Goal: Task Accomplishment & Management: Use online tool/utility

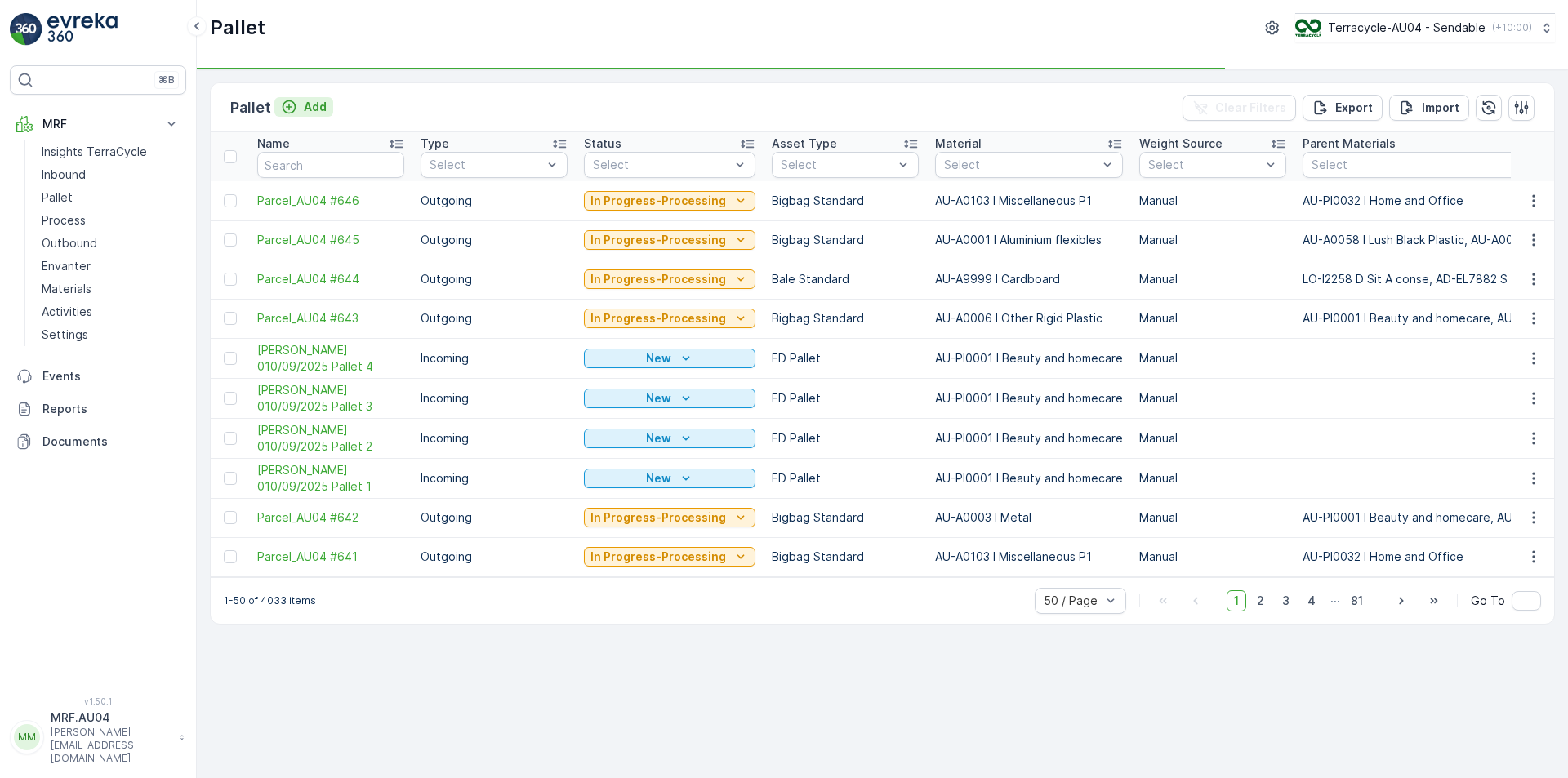
click at [293, 102] on icon "Add" at bounding box center [289, 106] width 16 height 16
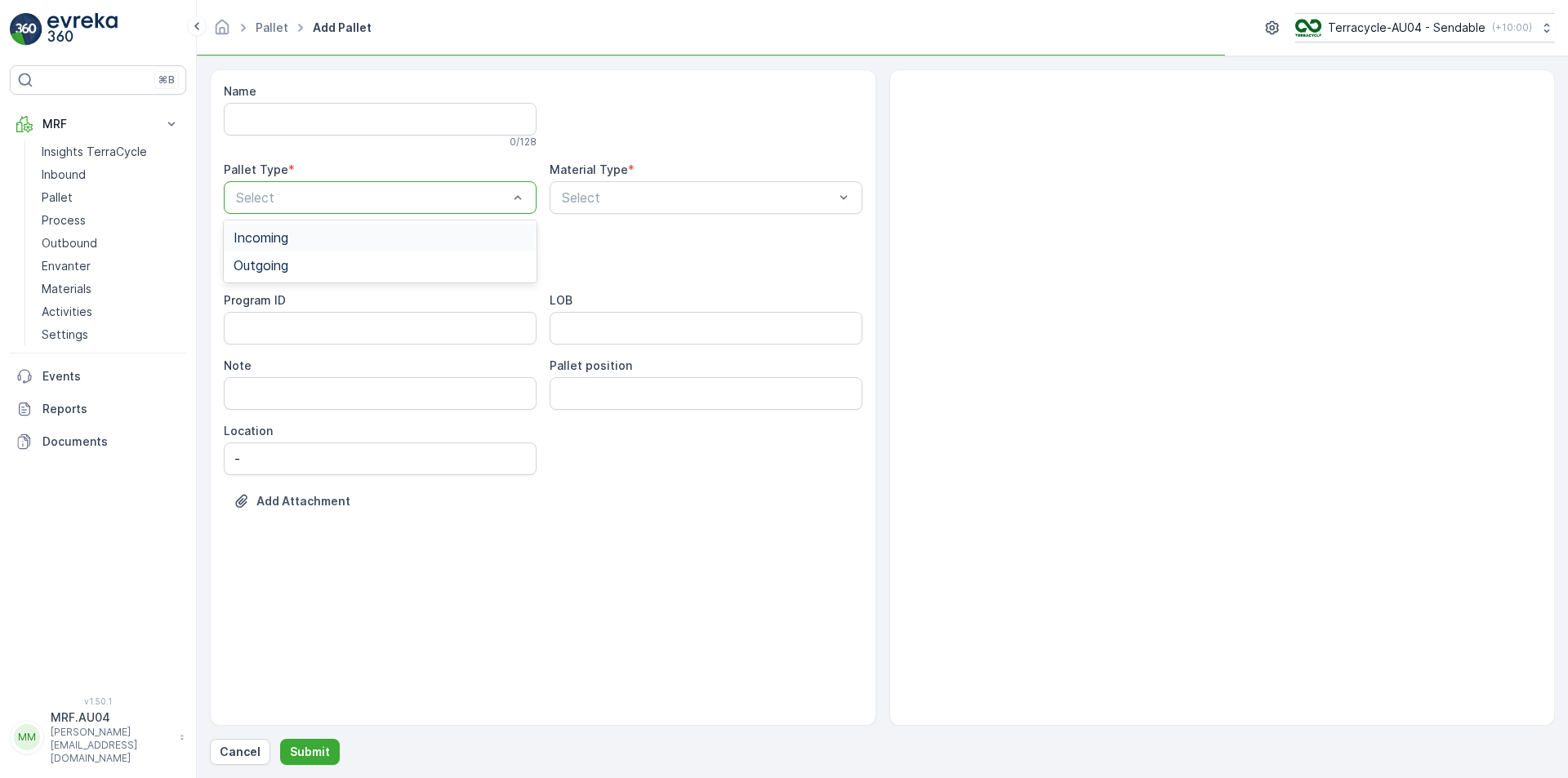
click at [314, 207] on div "Select" at bounding box center [380, 198] width 313 height 33
click at [288, 269] on span "Outgoing" at bounding box center [260, 265] width 55 height 14
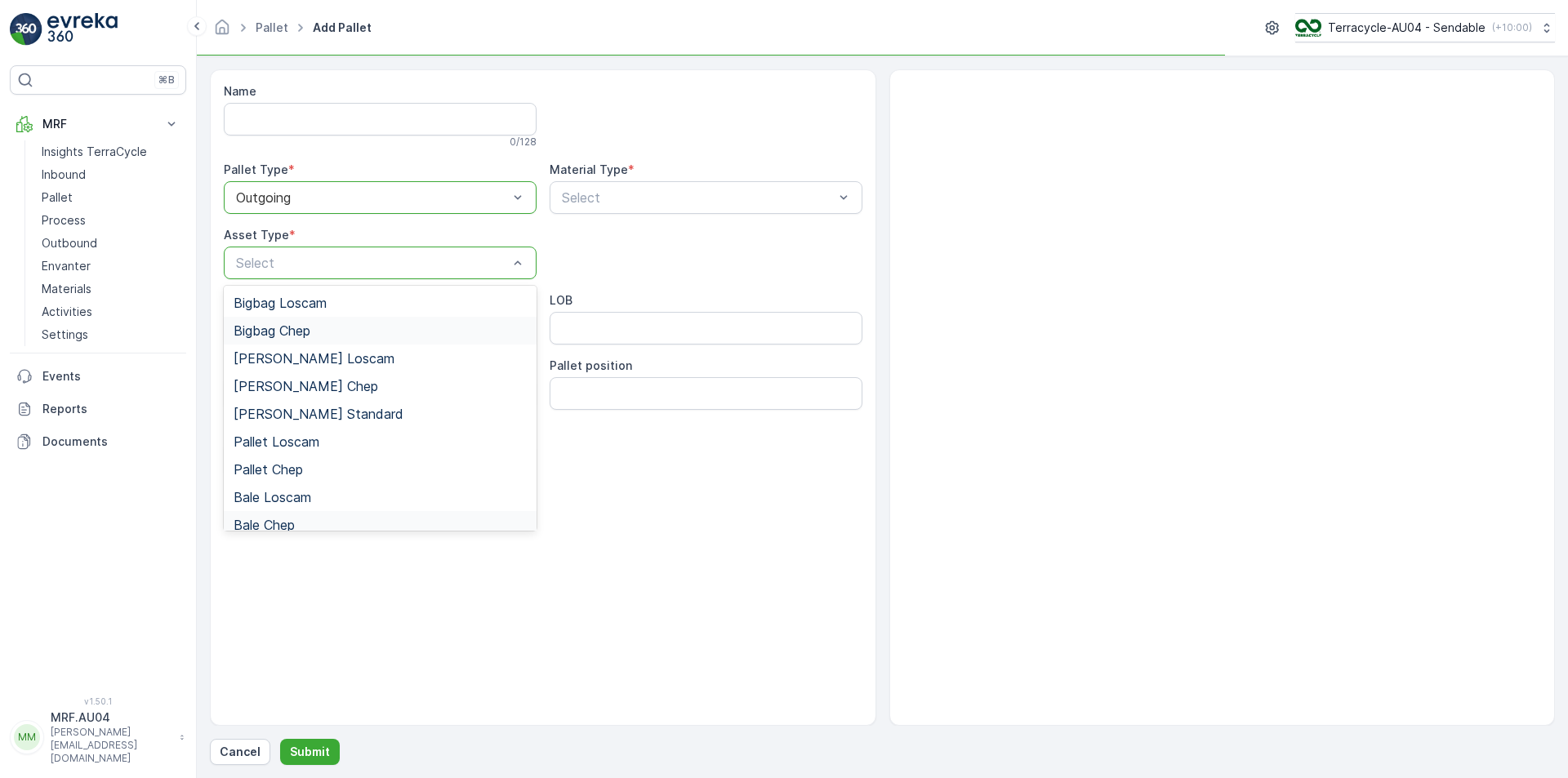
scroll to position [151, 0]
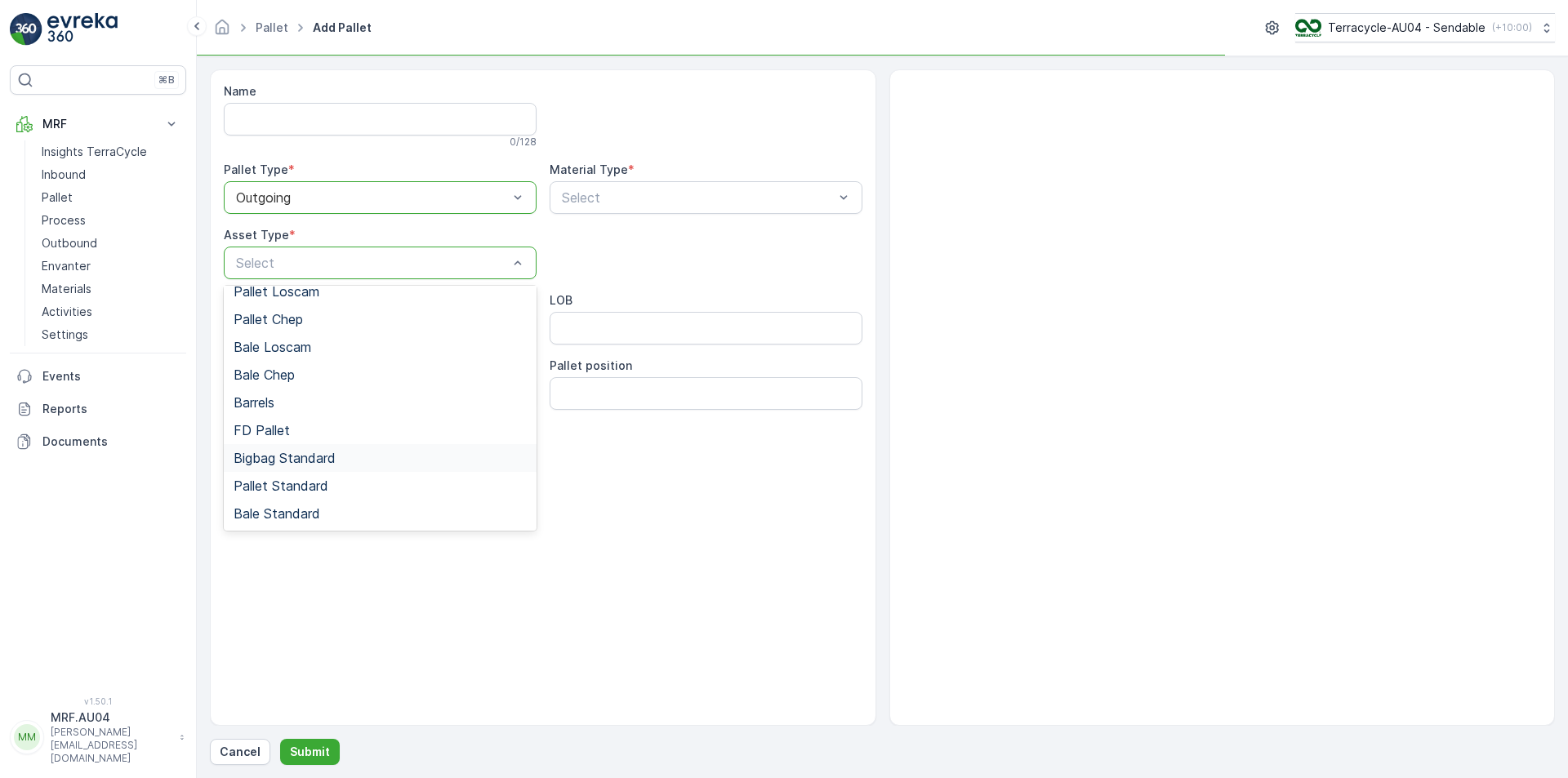
click at [321, 460] on span "Bigbag Standard" at bounding box center [284, 458] width 102 height 14
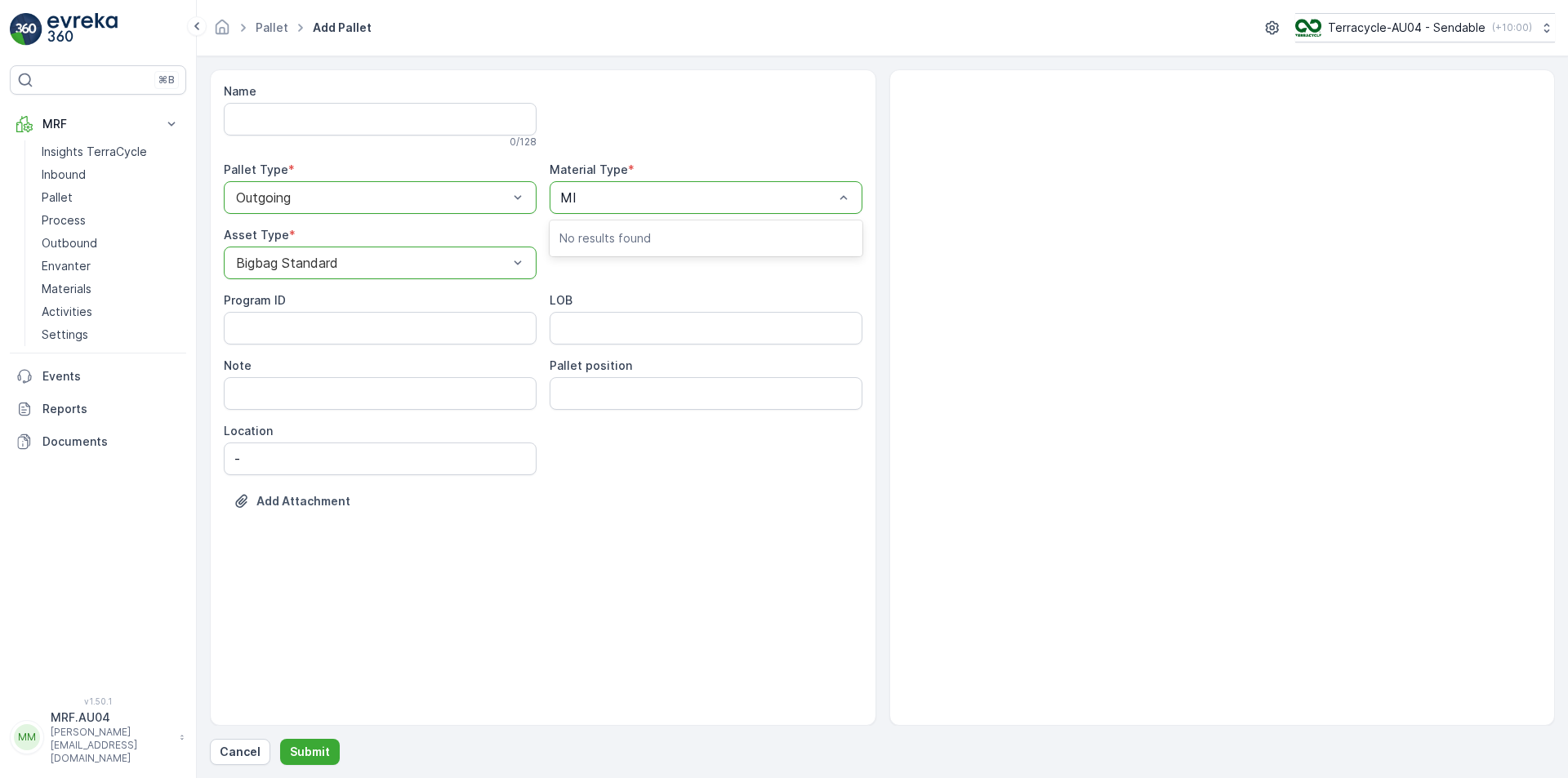
type input "MIS"
click at [616, 234] on span "AU-A0103 I Miscellaneous P1" at bounding box center [649, 237] width 178 height 14
click at [300, 746] on p "Submit" at bounding box center [310, 751] width 40 height 16
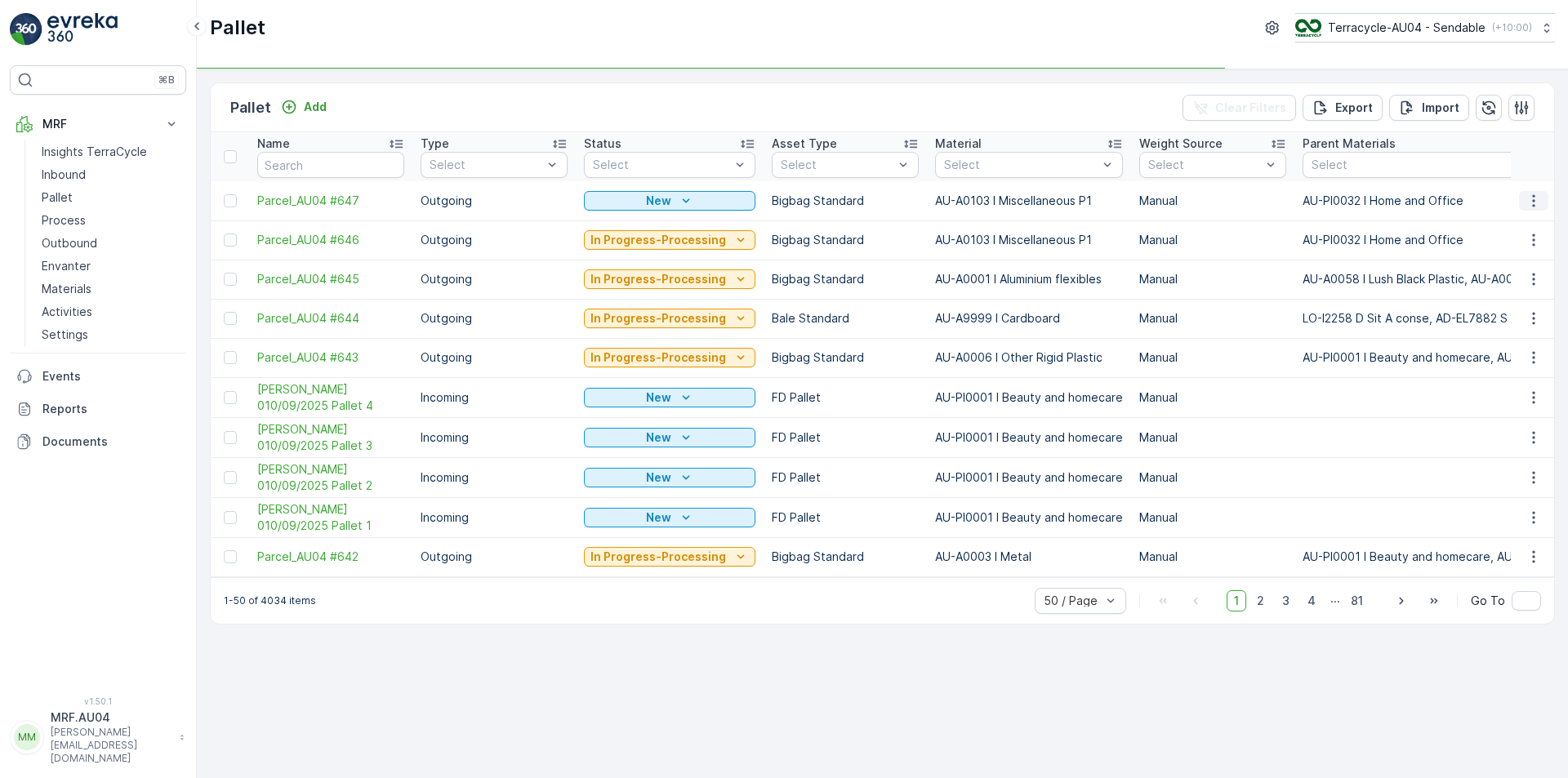
click at [1526, 200] on icon "button" at bounding box center [1532, 200] width 16 height 16
click at [1504, 253] on span "Edit Pallet" at bounding box center [1494, 248] width 56 height 16
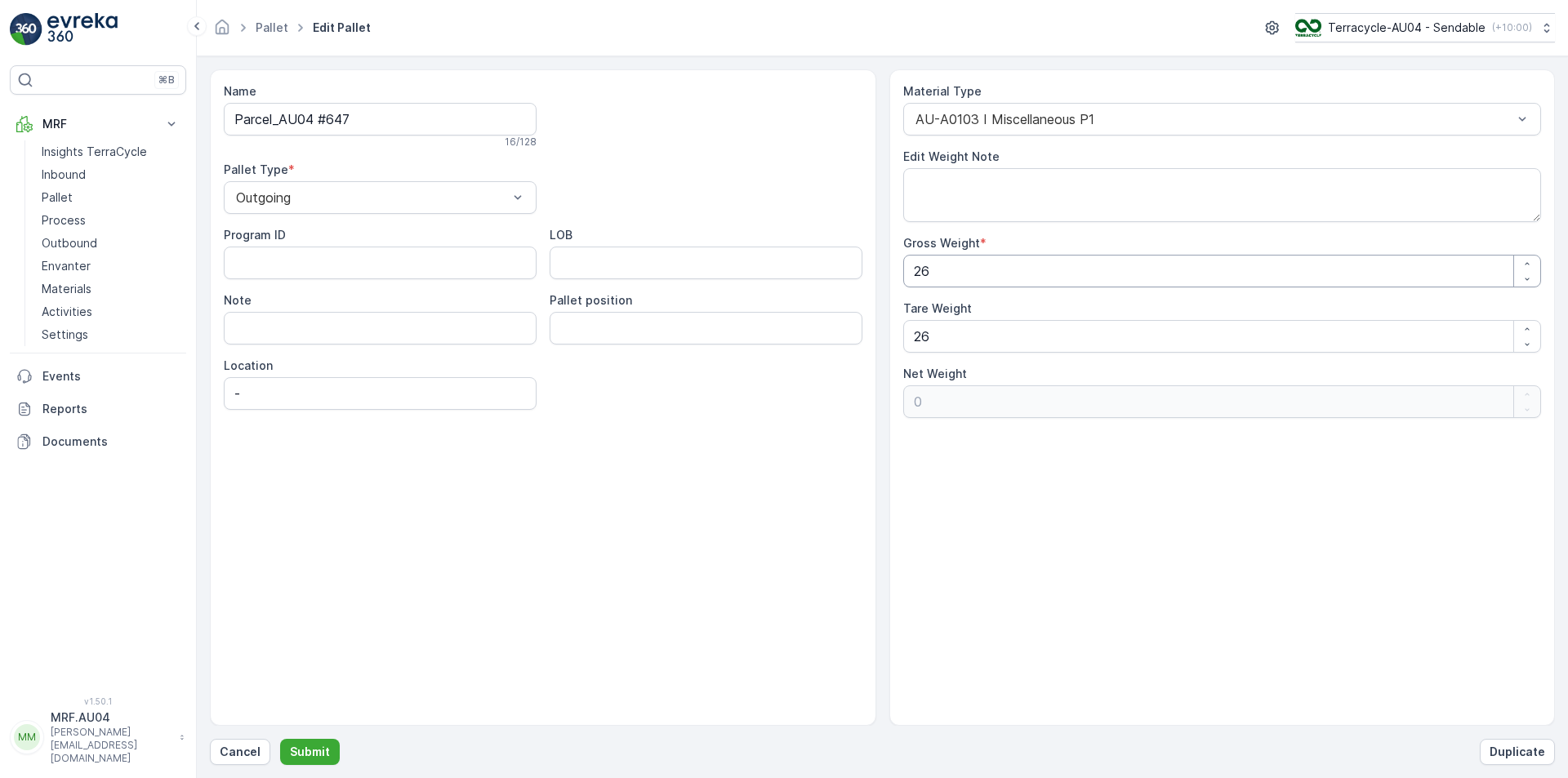
drag, startPoint x: 966, startPoint y: 268, endPoint x: 527, endPoint y: 301, distance: 440.2
click at [575, 295] on div "Name Parcel_AU04 #647 16 / 128 Pallet Type * Outgoing Program ID LOB Note Palle…" at bounding box center [882, 397] width 1344 height 656
type Weight "1"
type Weight "-25"
type Weight "17"
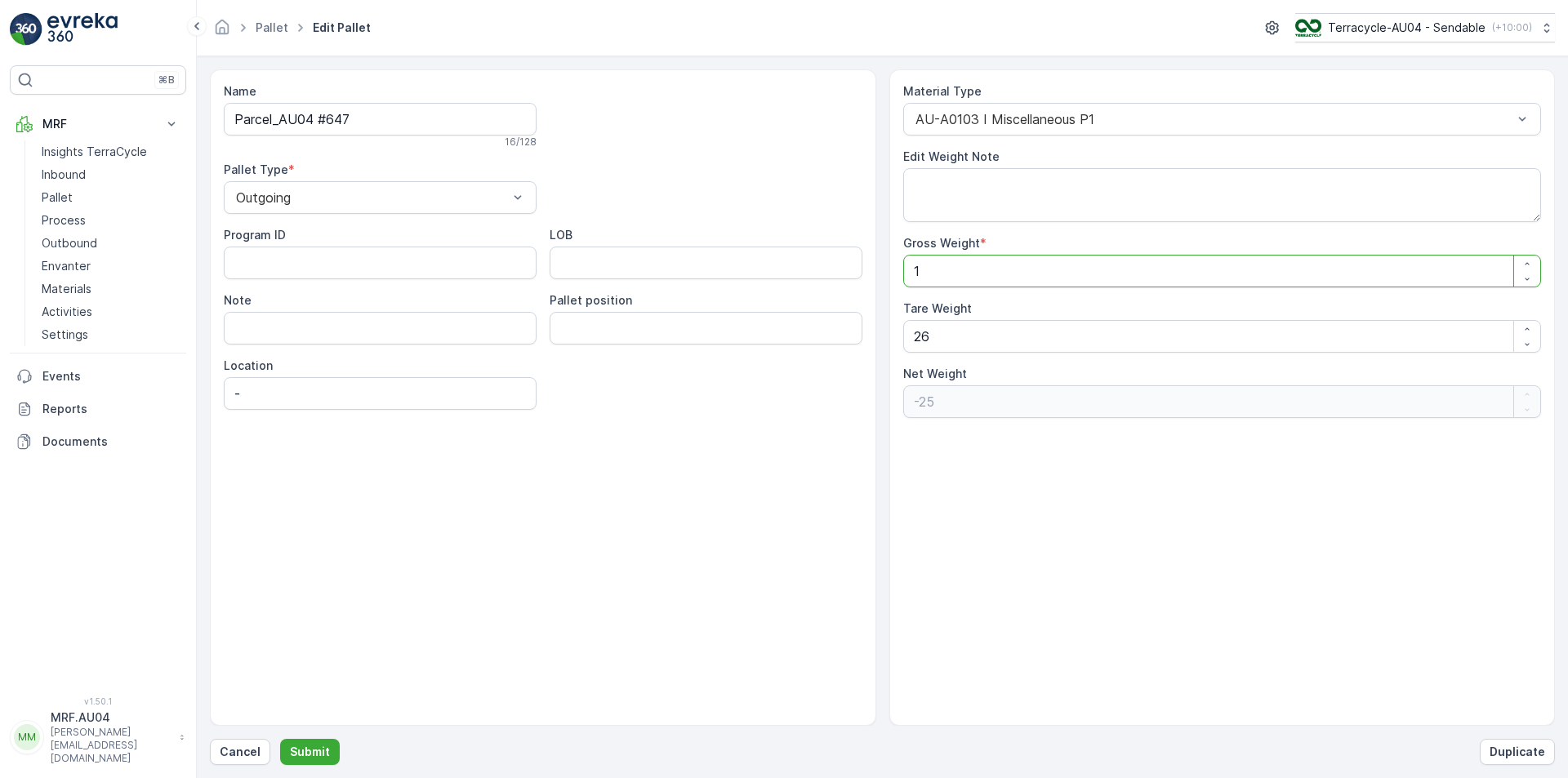
type Weight "-9"
type Weight "17"
drag, startPoint x: 975, startPoint y: 353, endPoint x: 960, endPoint y: 353, distance: 15.0
click at [960, 353] on div "Material Type AU-A0103 I Miscellaneous P1 Edit Weight Note Gross Weight * 17 Ta…" at bounding box center [1222, 250] width 638 height 335
drag, startPoint x: 964, startPoint y: 334, endPoint x: 727, endPoint y: 334, distance: 237.0
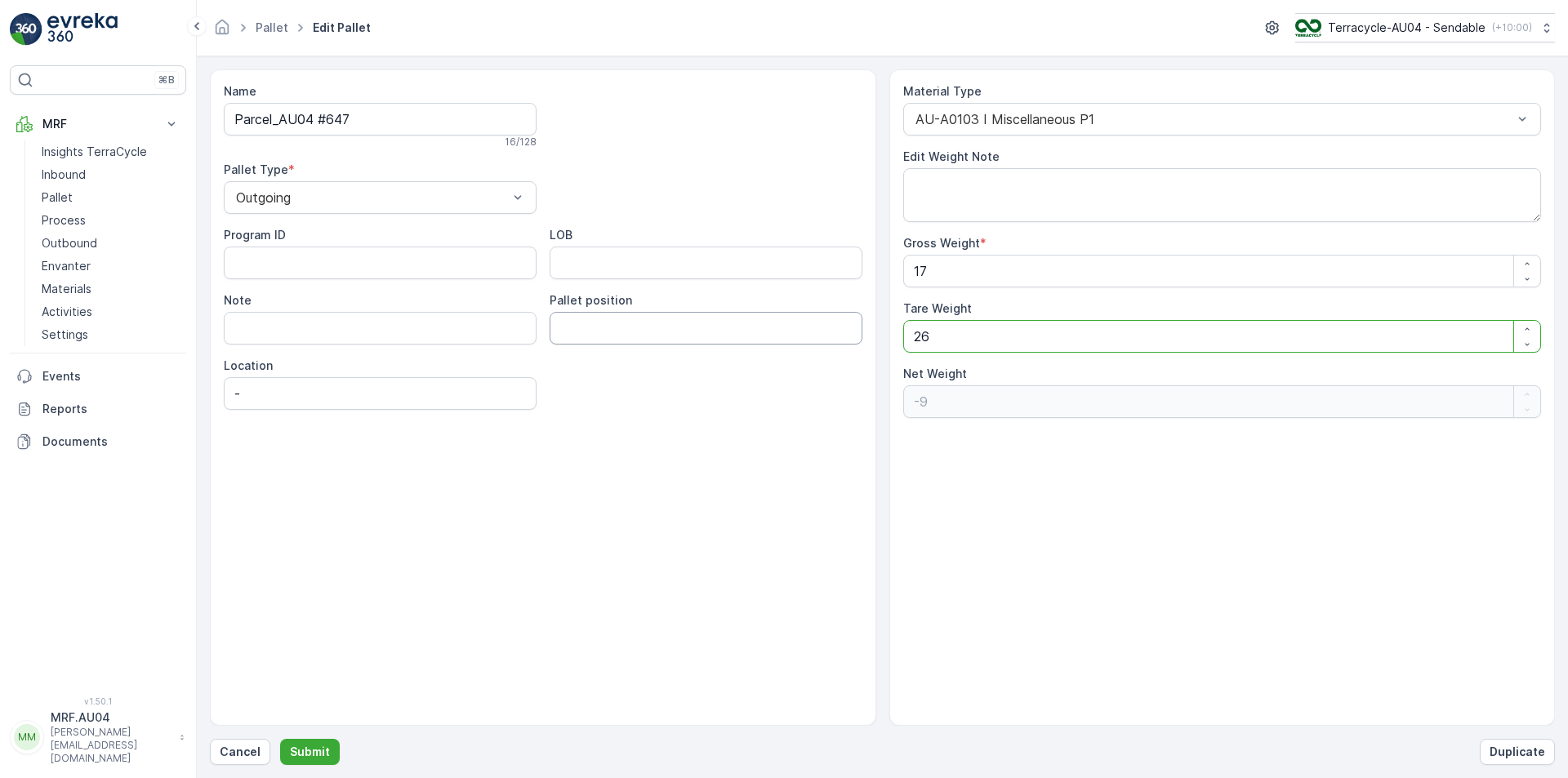
click at [727, 334] on div "Name Parcel_AU04 #647 16 / 128 Pallet Type * Outgoing Program ID LOB Note Palle…" at bounding box center [882, 397] width 1344 height 656
type Weight "1"
type Weight "16"
type Weight "17"
type Weight "0"
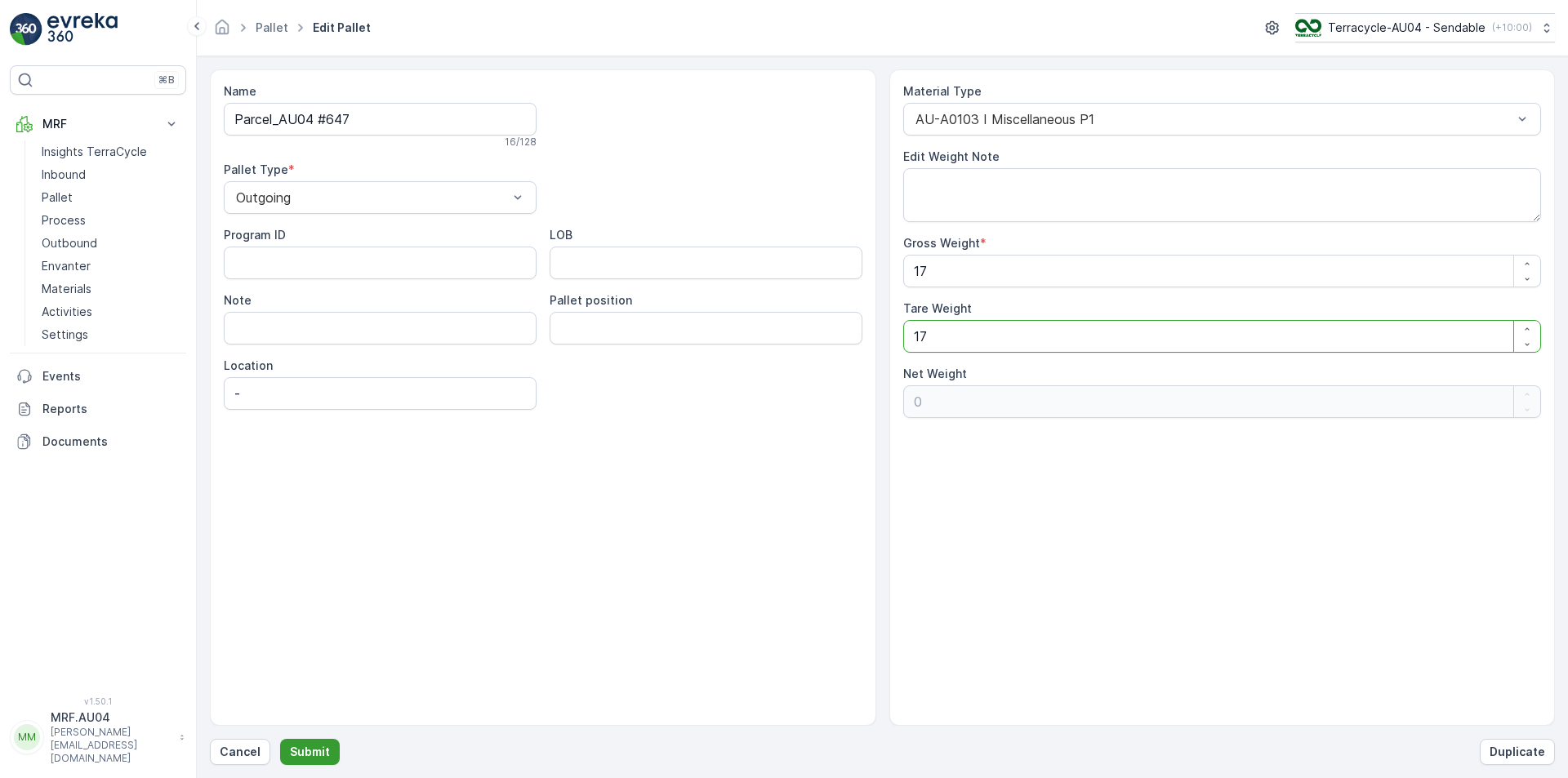
type Weight "17"
click at [315, 743] on button "Submit" at bounding box center [310, 751] width 59 height 26
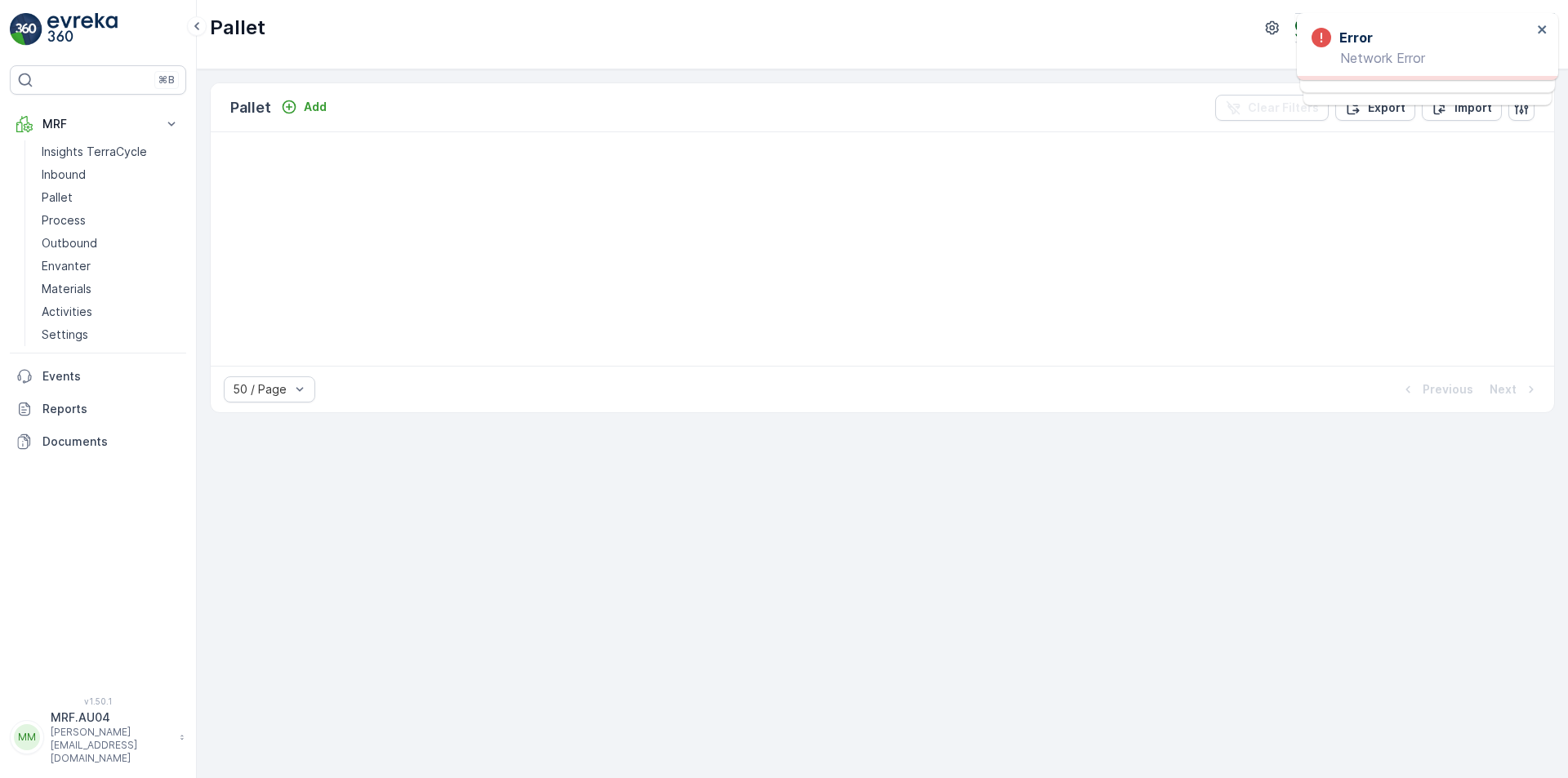
click at [676, 444] on div "Pallet Add Clear Filters Export Import 50 / Page Previous Next" at bounding box center [882, 423] width 1370 height 708
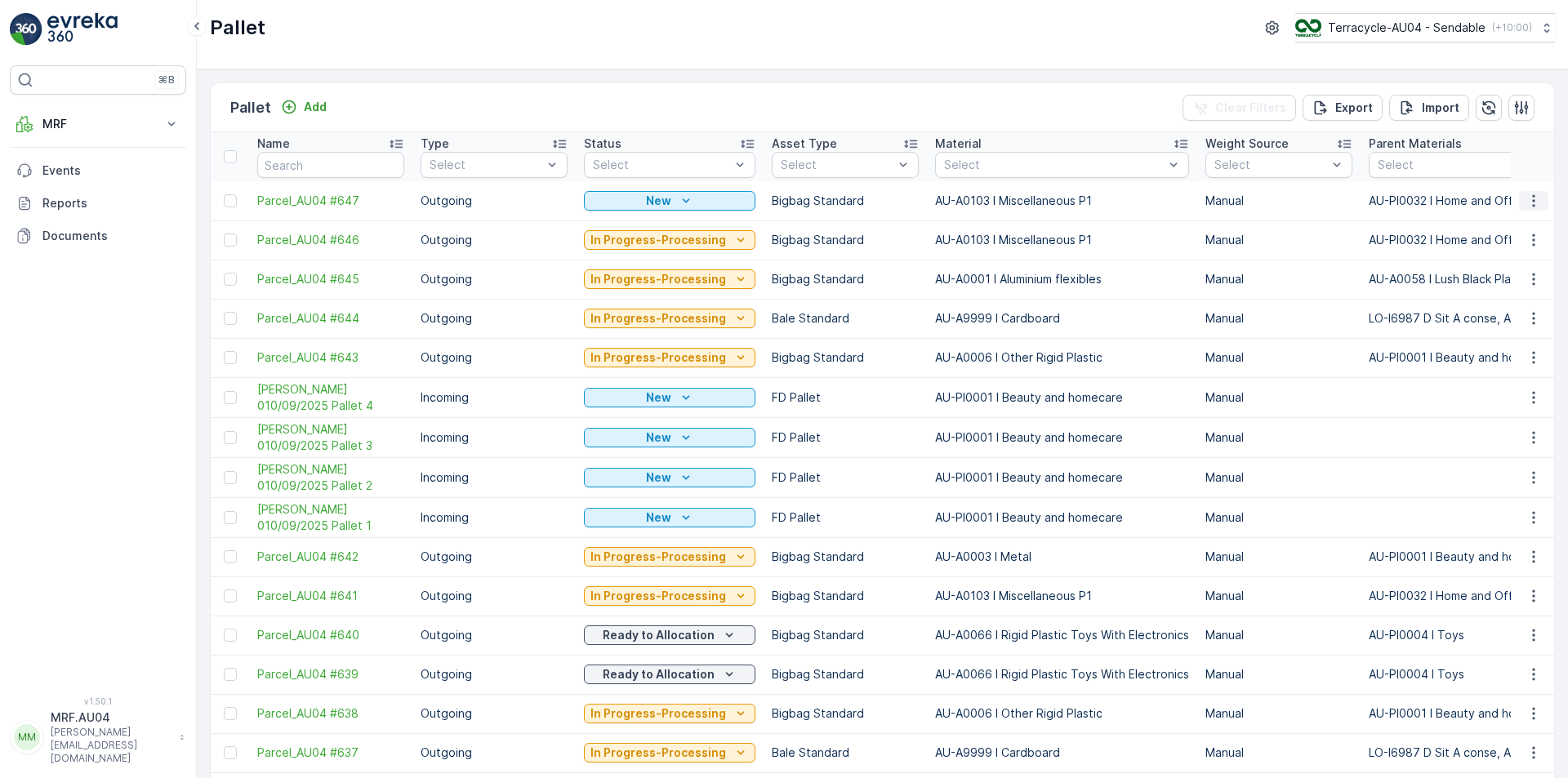
click at [1533, 196] on icon "button" at bounding box center [1532, 200] width 16 height 16
click at [1504, 312] on span "Print QR" at bounding box center [1488, 317] width 45 height 16
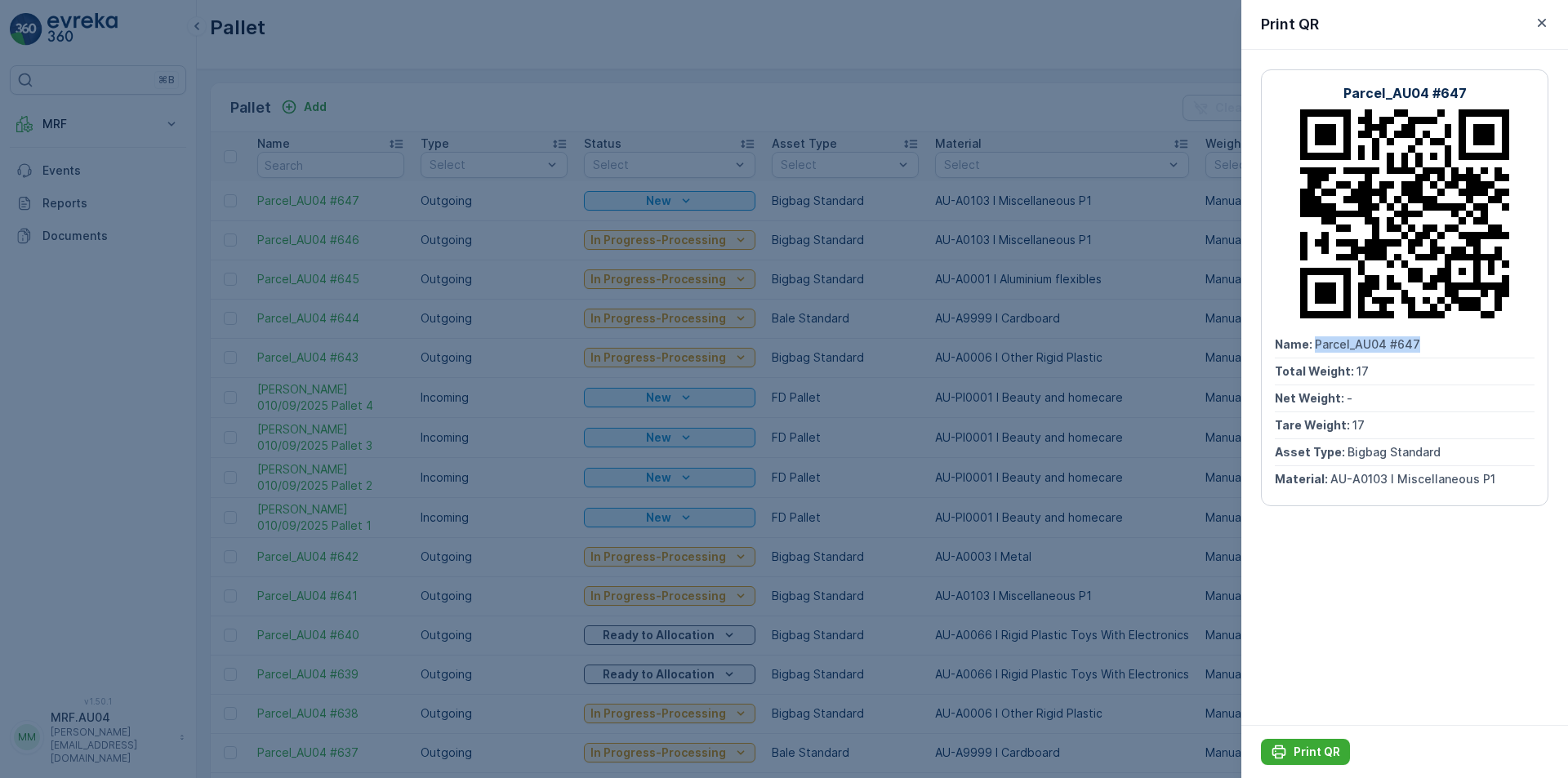
drag, startPoint x: 1315, startPoint y: 347, endPoint x: 1431, endPoint y: 337, distance: 116.4
click at [1431, 337] on div "Name : Parcel_AU04 #647" at bounding box center [1404, 344] width 260 height 27
copy span "Parcel_AU04 #647"
click at [1292, 748] on div "Print QR" at bounding box center [1305, 751] width 69 height 16
click at [564, 65] on div at bounding box center [784, 389] width 1568 height 778
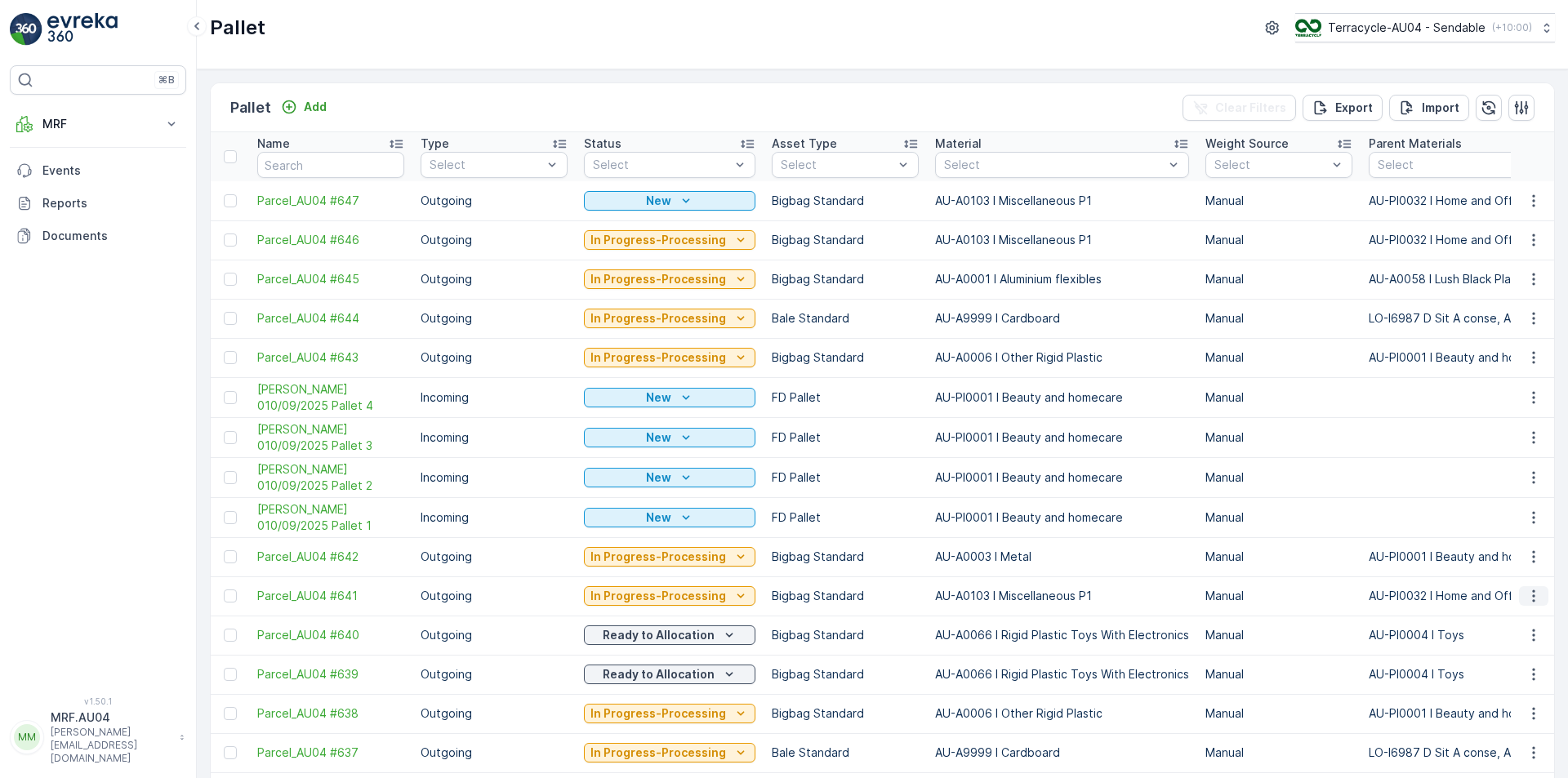
click at [1525, 598] on icon "button" at bounding box center [1532, 596] width 16 height 16
click at [1505, 644] on span "Edit Pallet" at bounding box center [1494, 643] width 56 height 16
click at [1532, 599] on icon "button" at bounding box center [1532, 596] width 16 height 16
click at [1513, 652] on div "Edit Pallet" at bounding box center [1513, 644] width 107 height 23
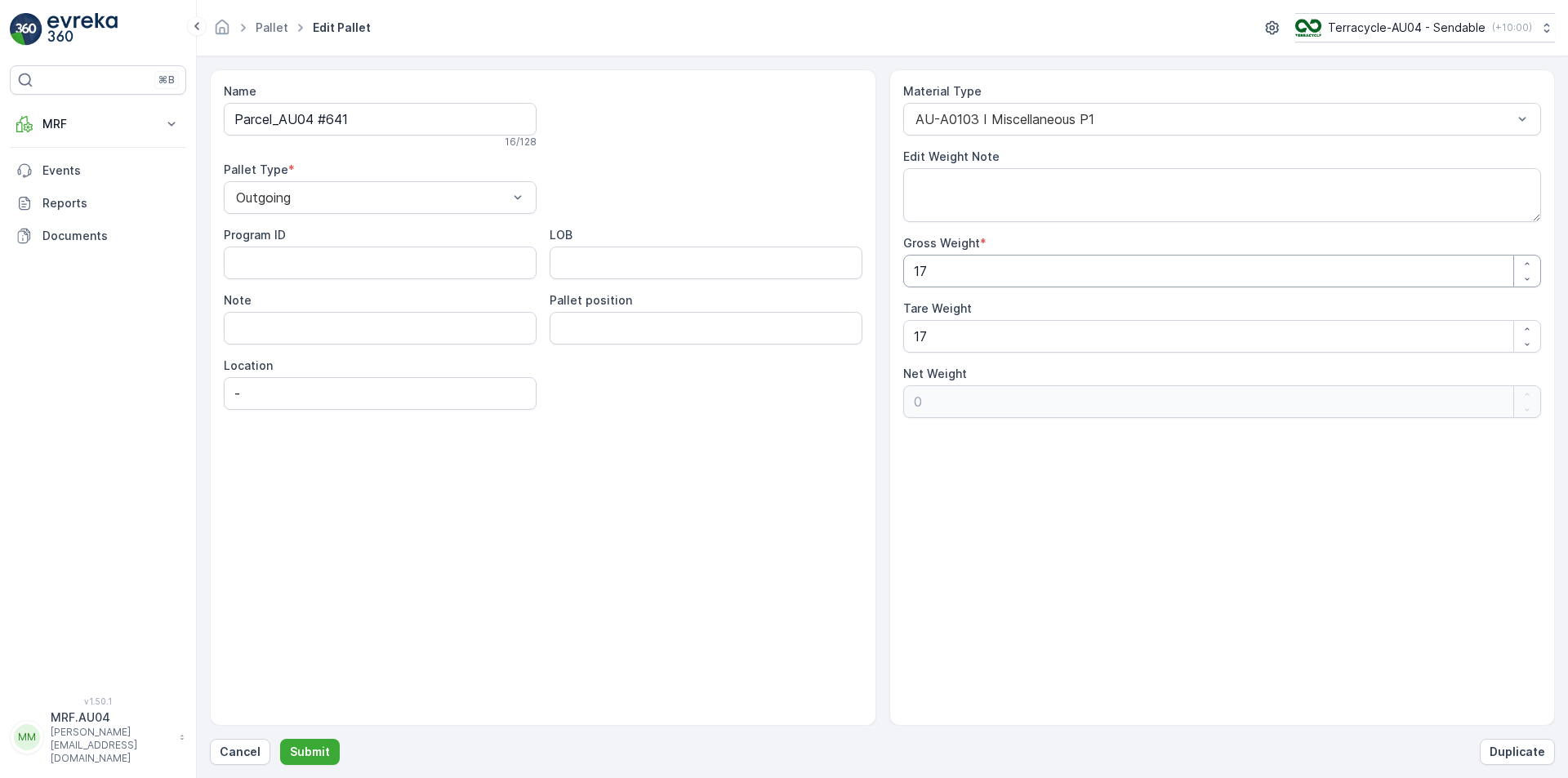
drag, startPoint x: 830, startPoint y: 275, endPoint x: 416, endPoint y: 286, distance: 414.1
click at [489, 276] on div "Name Parcel_AU04 #641 16 / 128 Pallet Type * Outgoing Program ID LOB Note Palle…" at bounding box center [882, 397] width 1344 height 656
type Weight "1"
type Weight "-16"
type Weight "19"
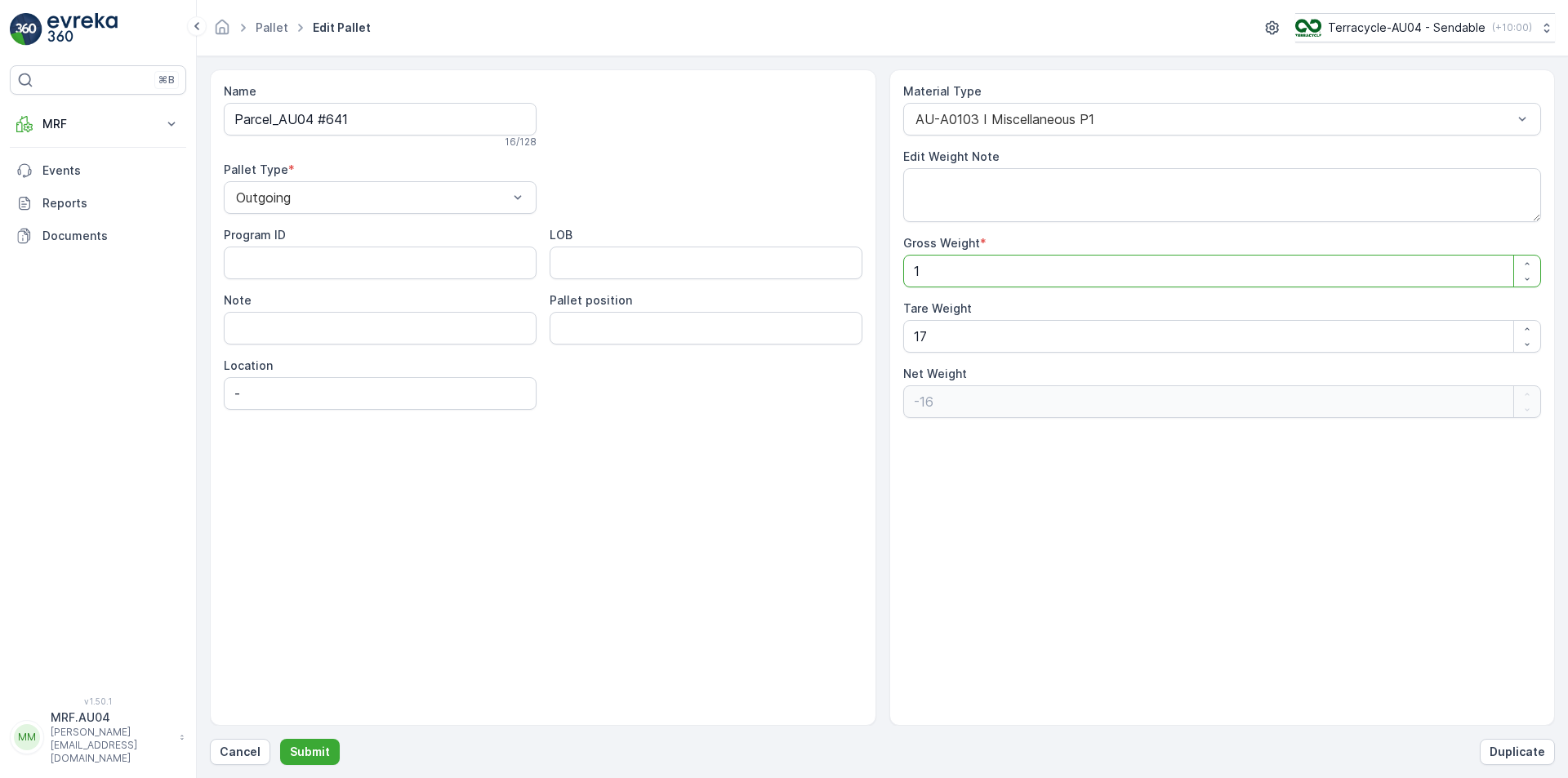
type Weight "2"
type Weight "190"
type Weight "173"
type Weight "190.5"
type Weight "173.5"
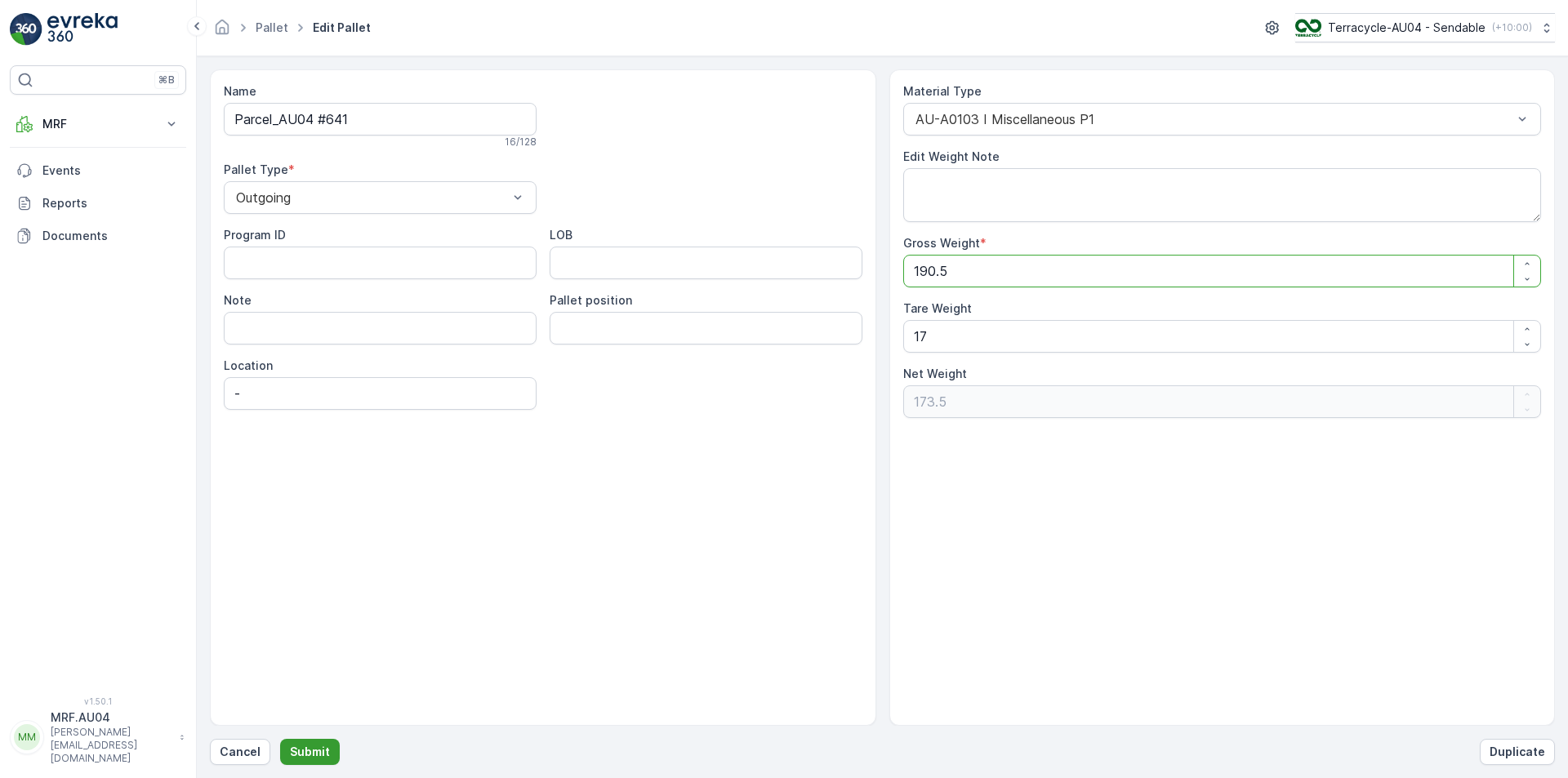
type Weight "190.5"
click at [299, 756] on p "Submit" at bounding box center [310, 751] width 40 height 16
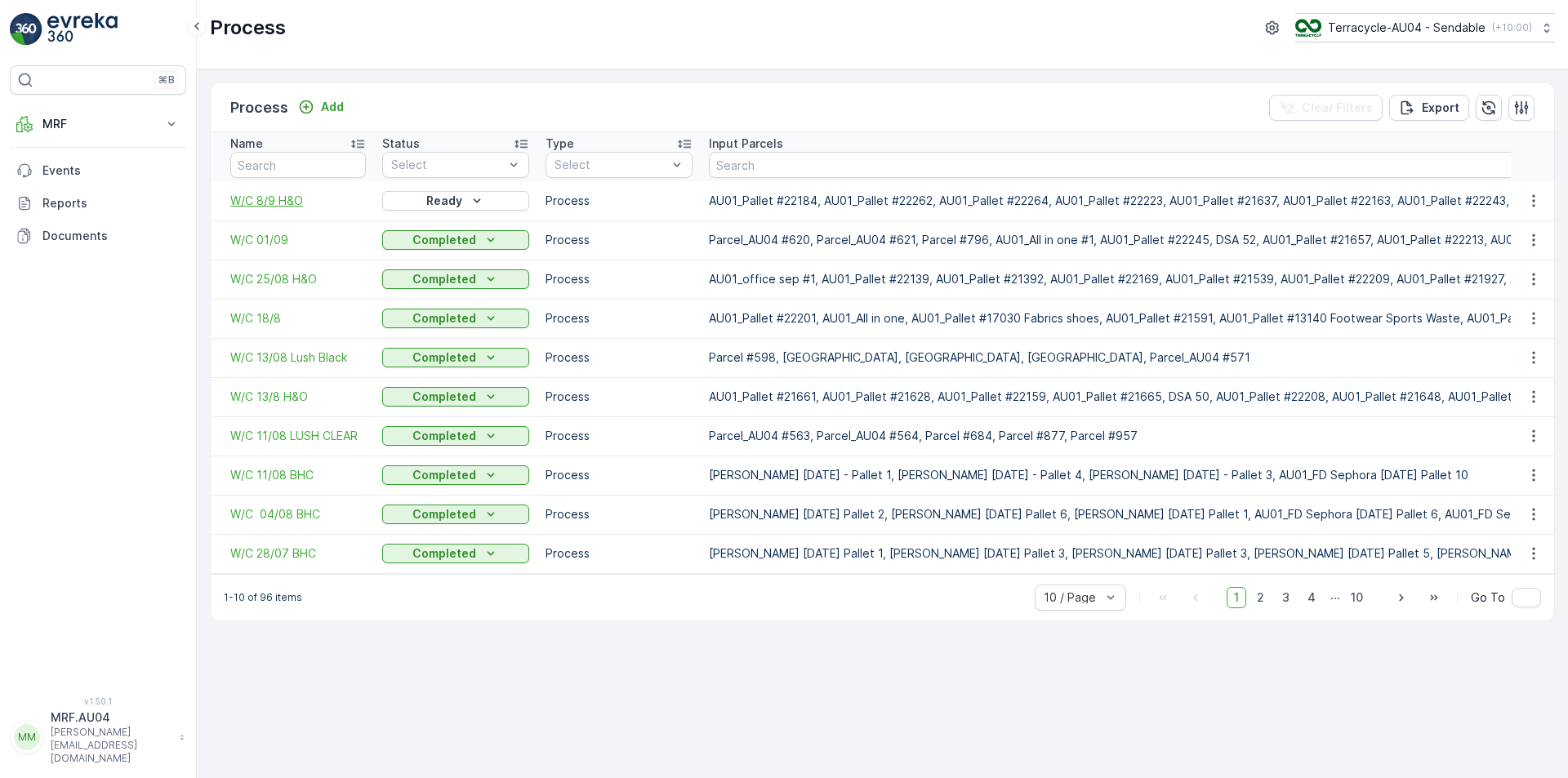
click at [277, 202] on span "W/C 8/9 H&O" at bounding box center [297, 200] width 135 height 16
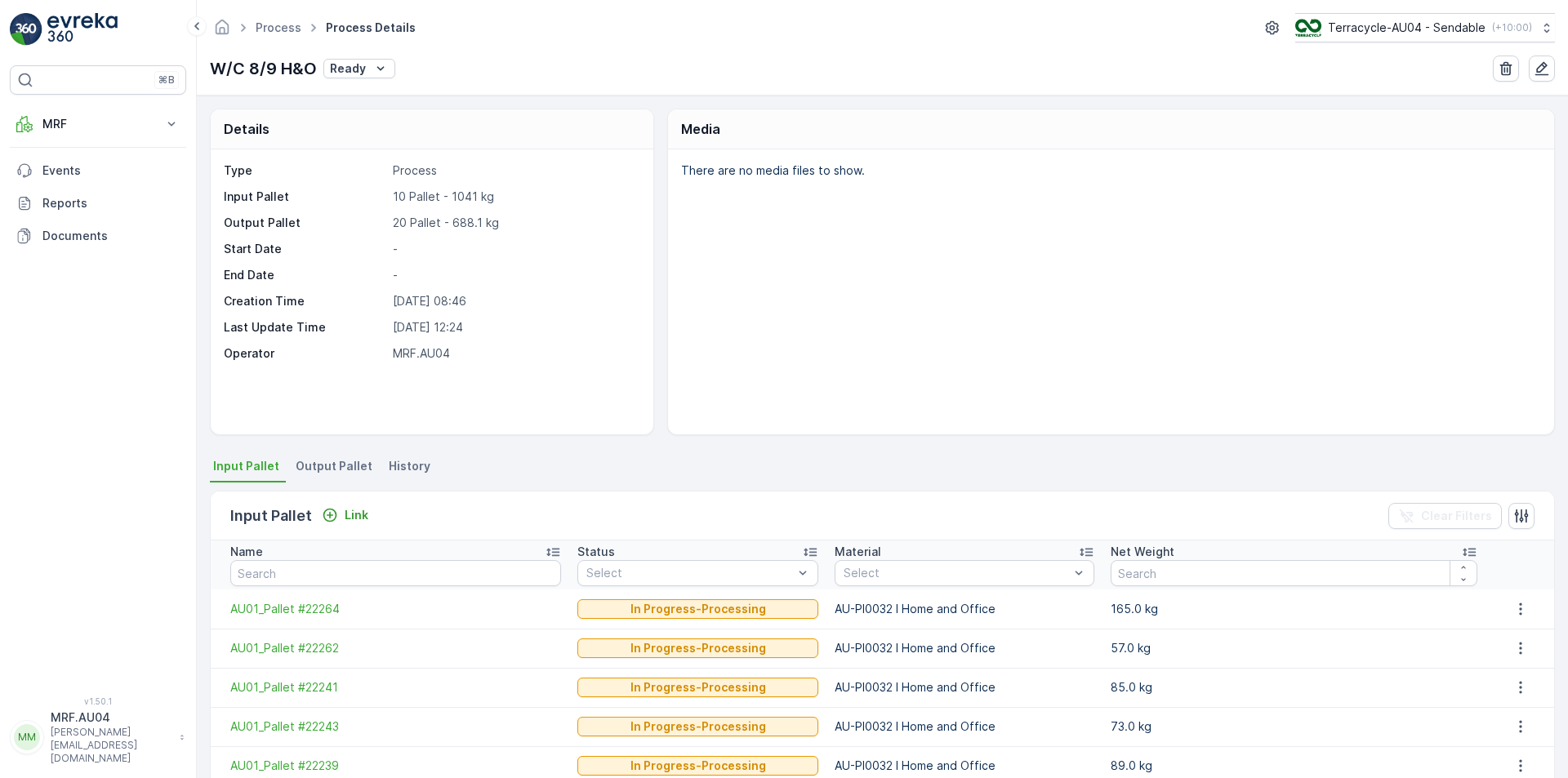
click at [321, 470] on span "Output Pallet" at bounding box center [334, 465] width 77 height 16
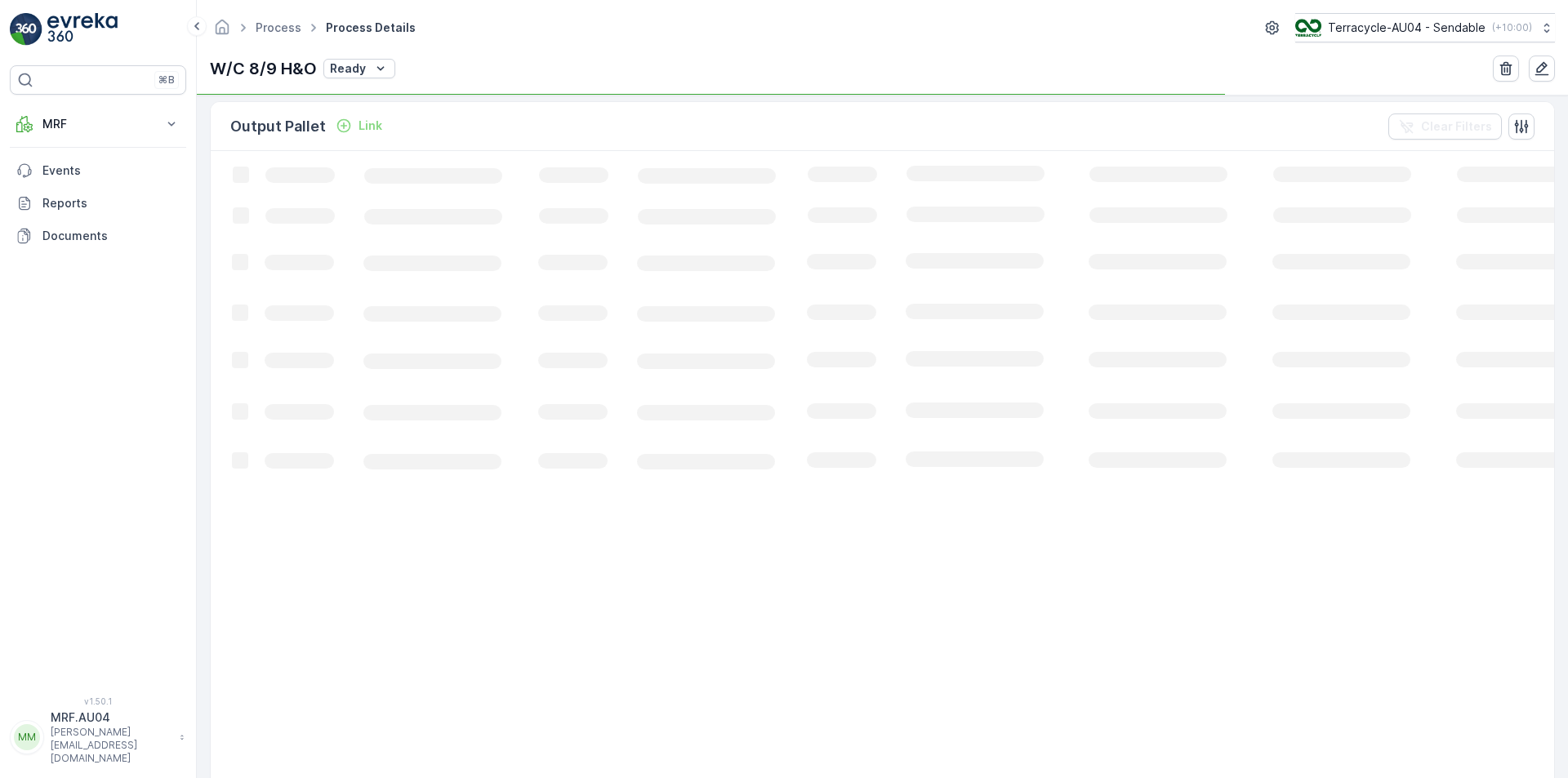
scroll to position [408, 0]
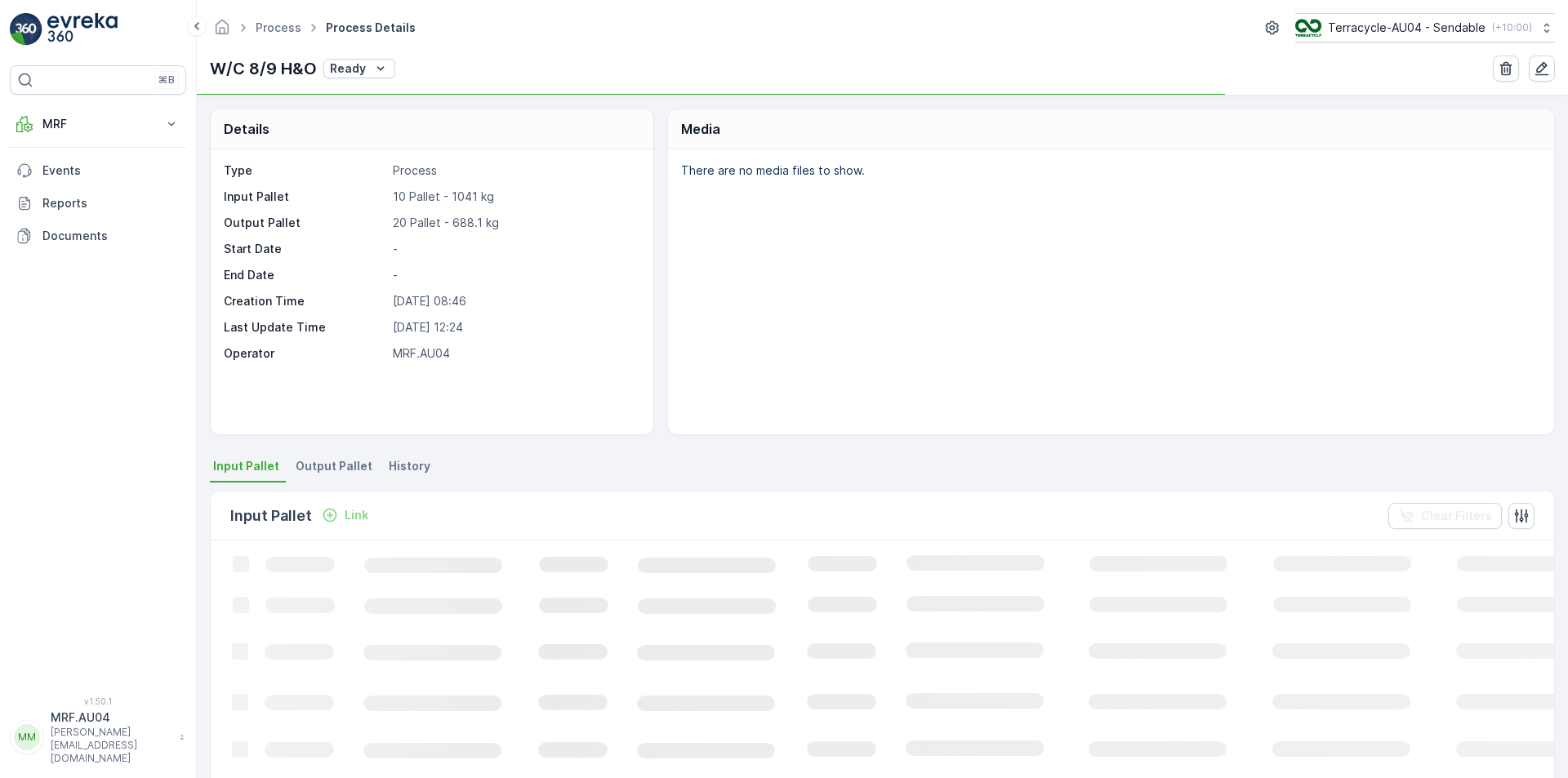
click at [329, 468] on span "Output Pallet" at bounding box center [334, 465] width 77 height 16
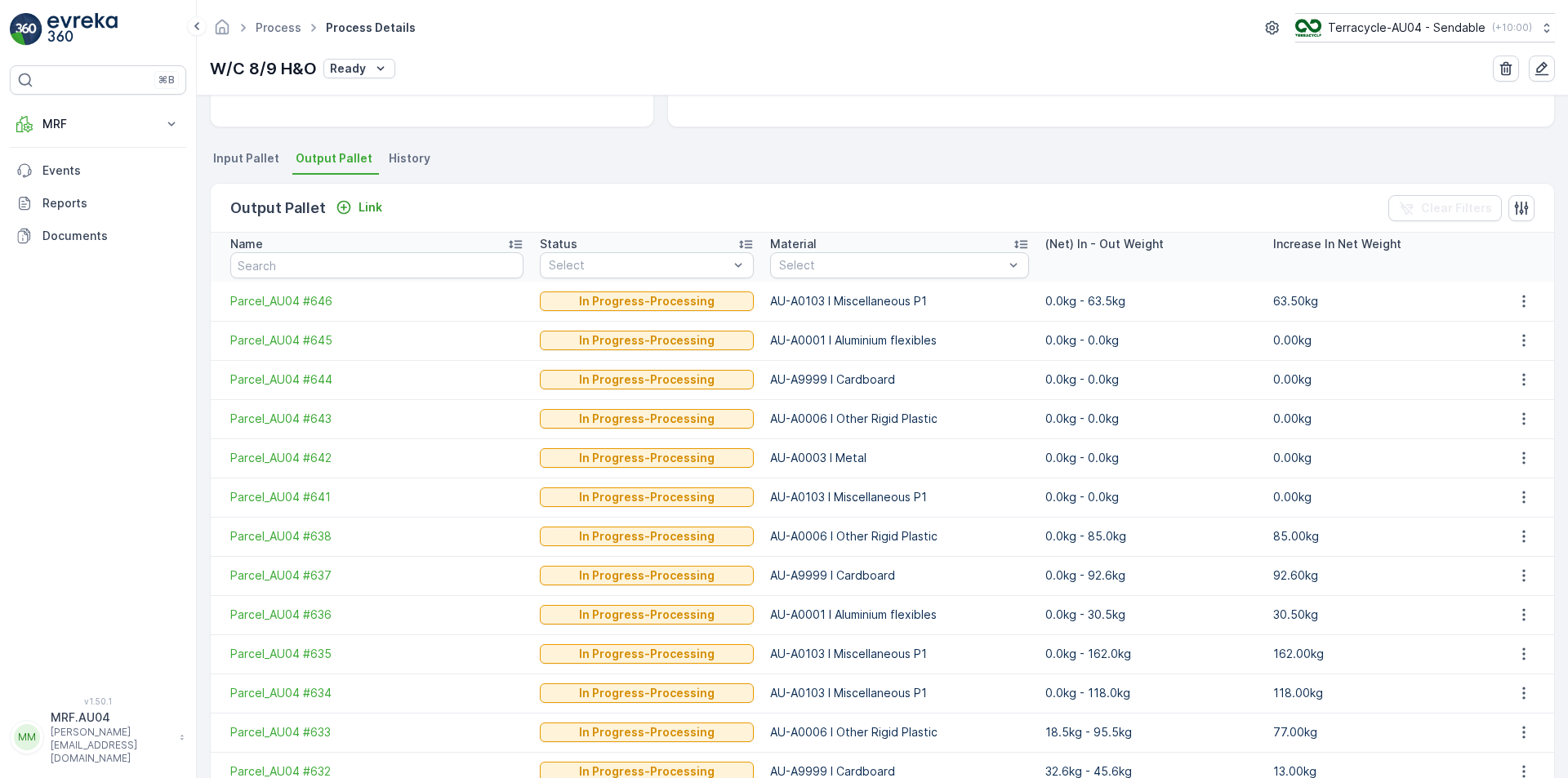
scroll to position [408, 0]
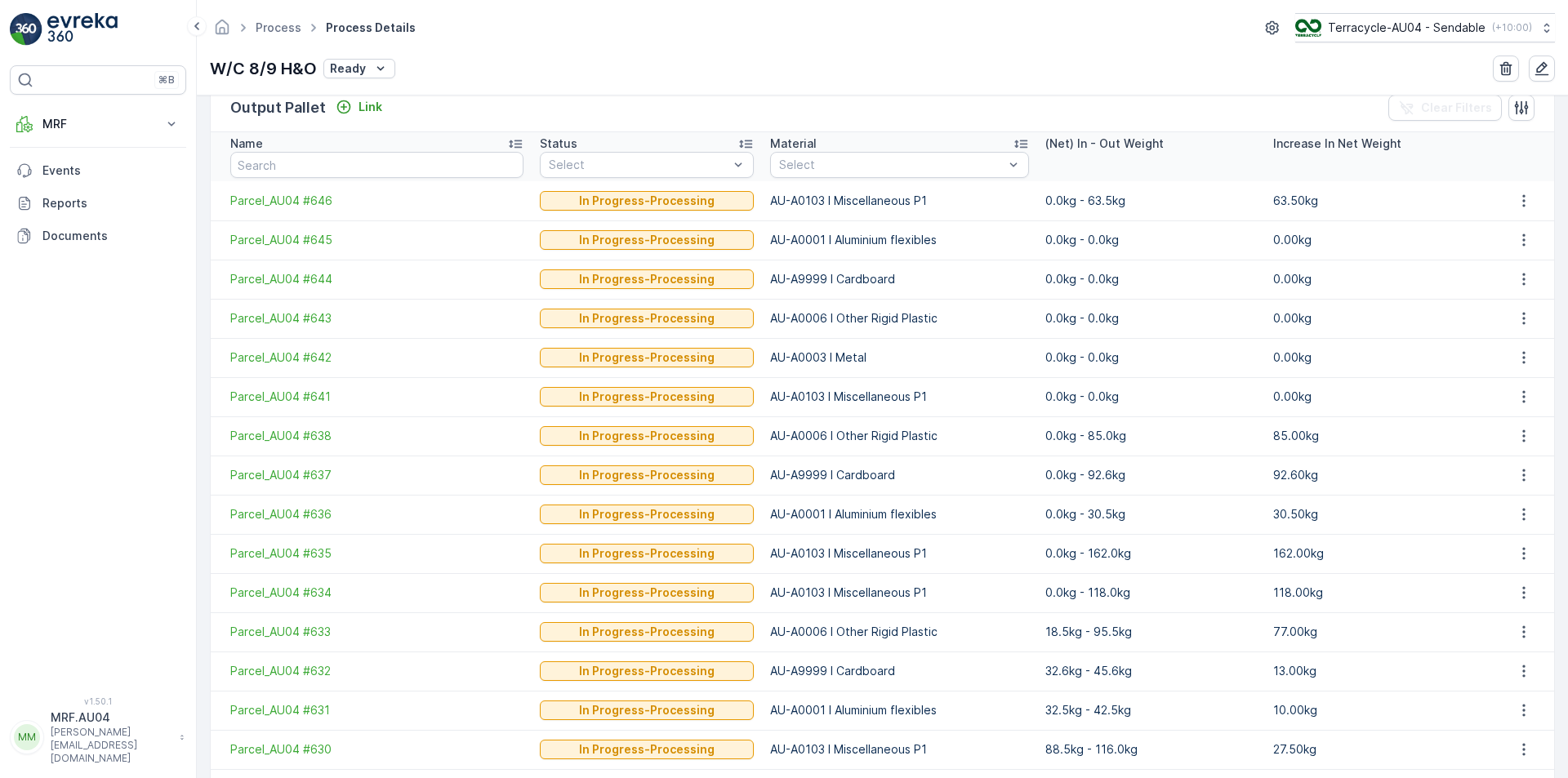
click at [903, 396] on p "AU-A0103 I Miscellaneous P1" at bounding box center [898, 396] width 258 height 16
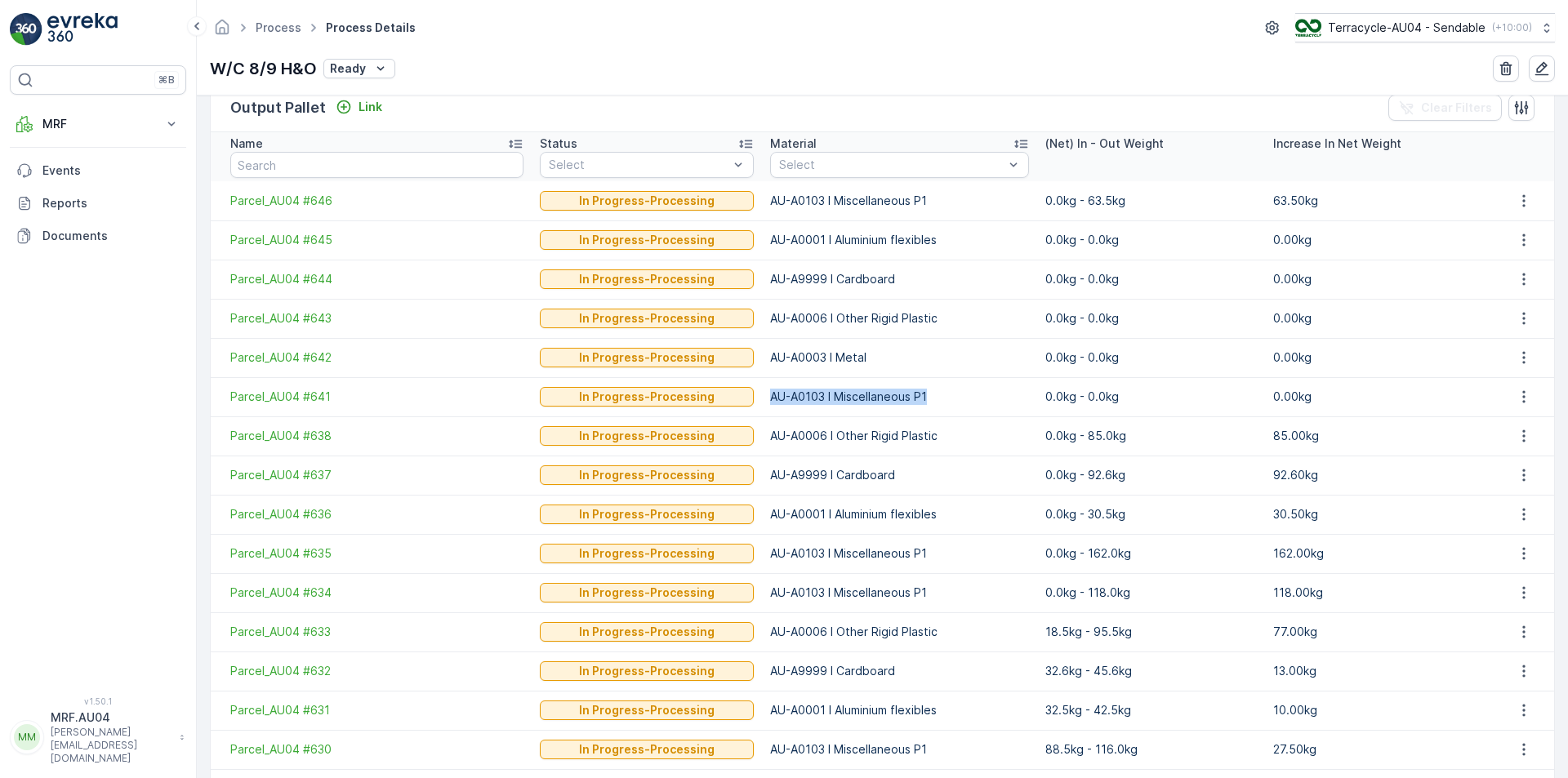
click at [903, 396] on p "AU-A0103 I Miscellaneous P1" at bounding box center [898, 396] width 258 height 16
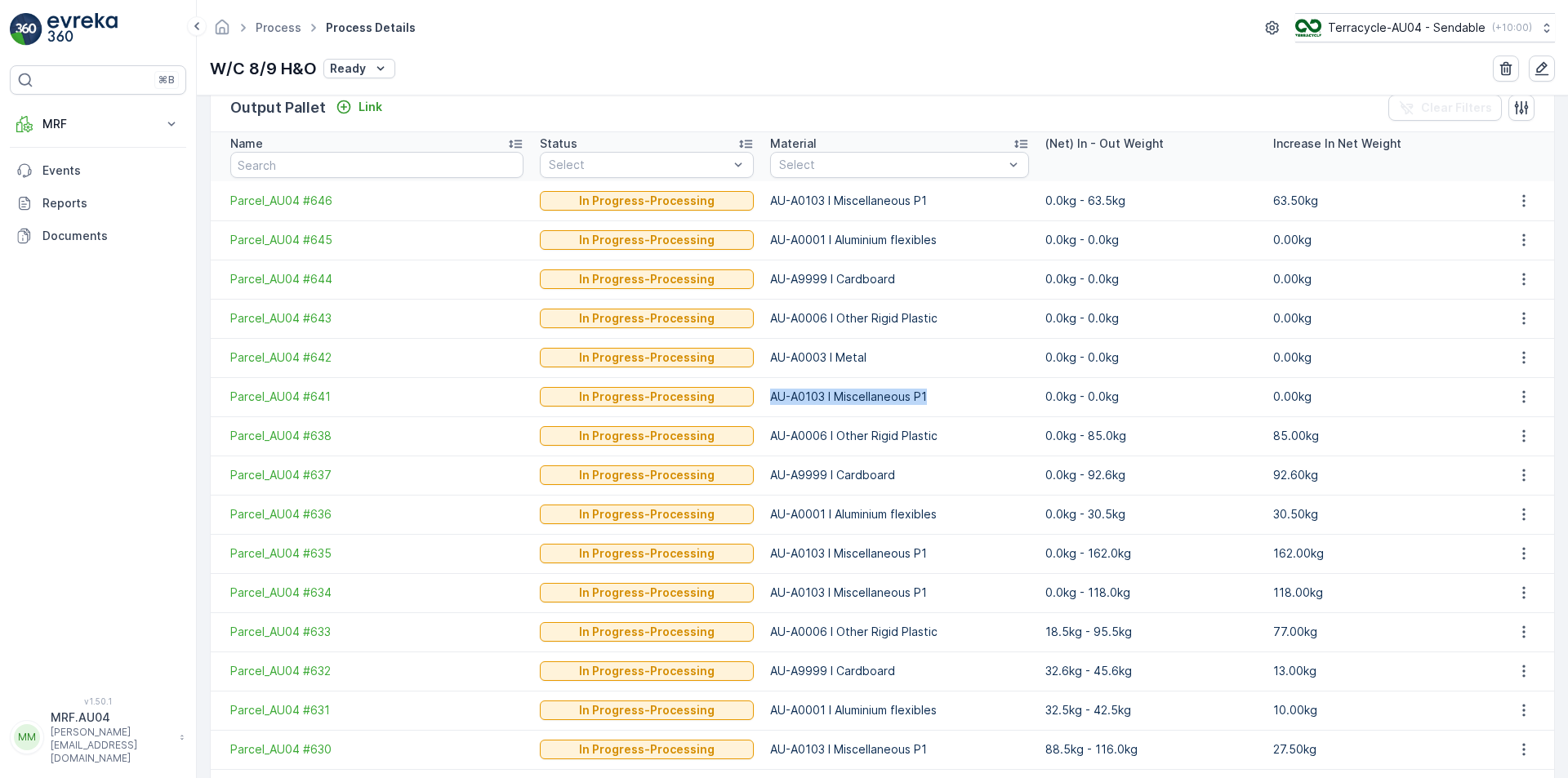
click at [903, 396] on p "AU-A0103 I Miscellaneous P1" at bounding box center [898, 396] width 258 height 16
click at [349, 106] on div "Link" at bounding box center [359, 106] width 46 height 16
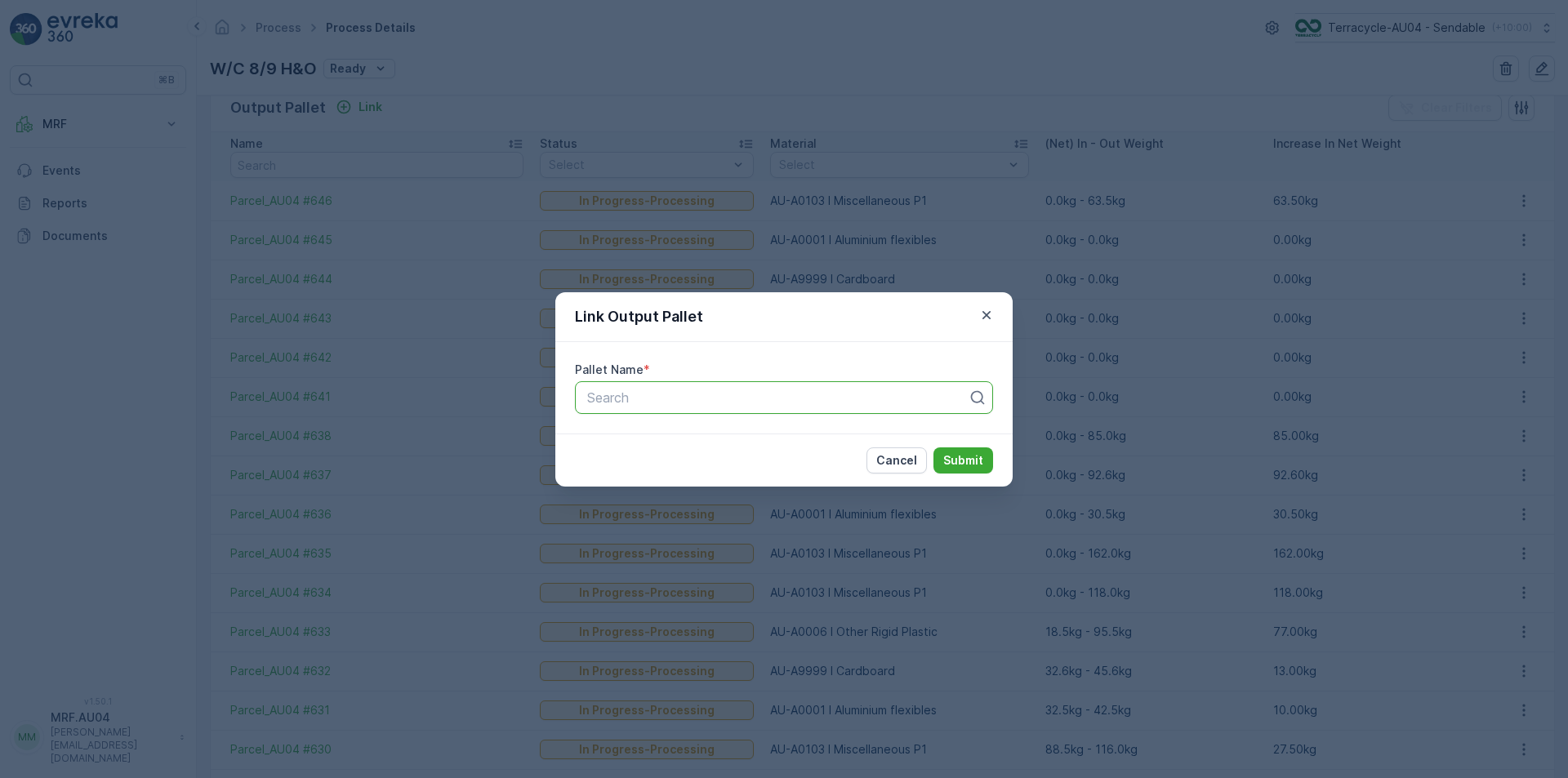
click at [602, 408] on div "Search" at bounding box center [784, 397] width 418 height 33
paste input "Parcel_AU04 #647"
type input "Parcel_AU04 #647"
click at [665, 441] on span "Parcel_AU04 #647" at bounding box center [642, 436] width 115 height 14
click at [948, 460] on p "Submit" at bounding box center [963, 460] width 40 height 16
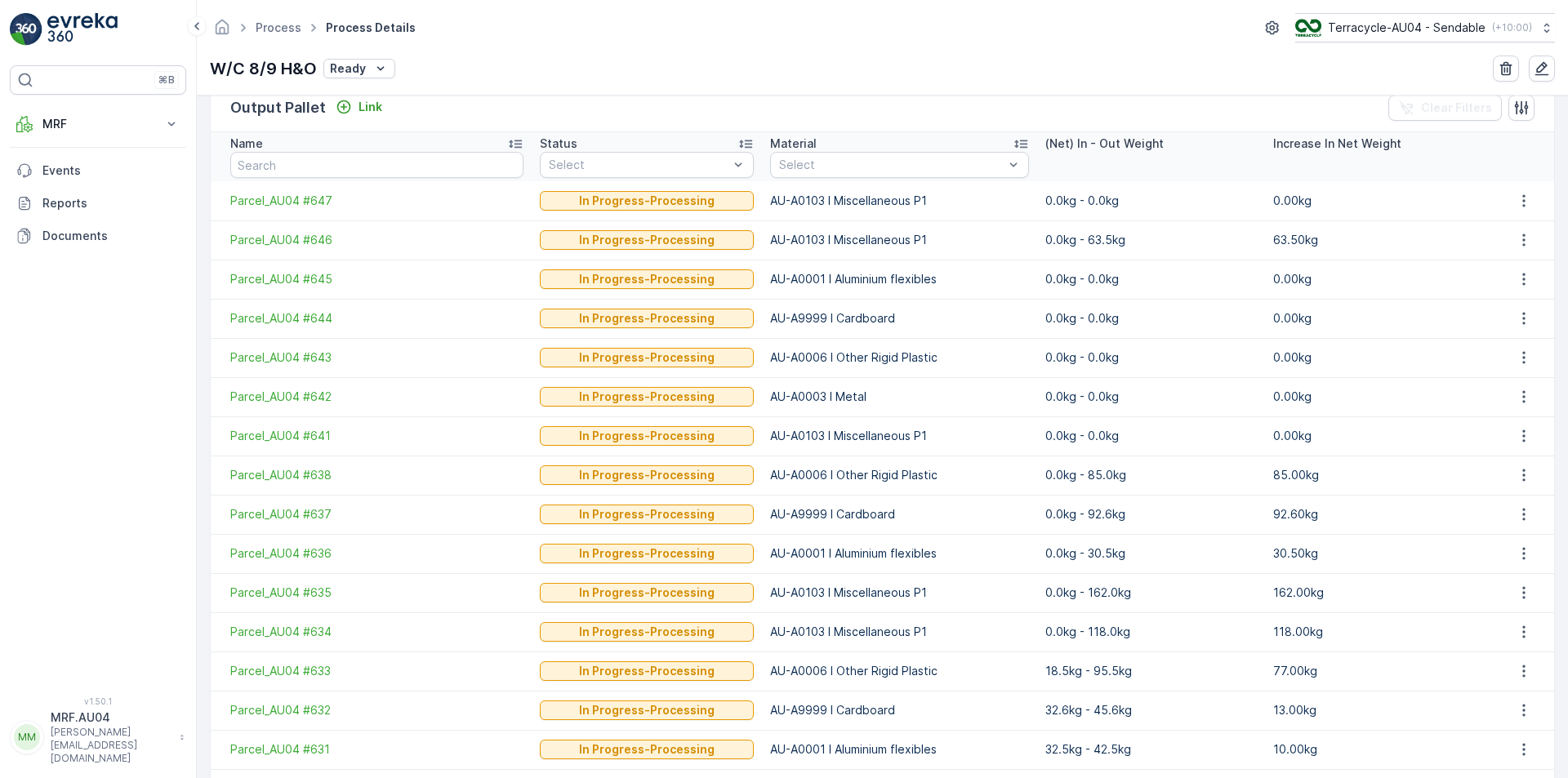
click at [1283, 434] on p "0.00kg" at bounding box center [1378, 436] width 211 height 16
click at [1285, 396] on p "0.00kg" at bounding box center [1378, 396] width 211 height 16
click at [1287, 353] on p "0.00kg" at bounding box center [1378, 357] width 211 height 16
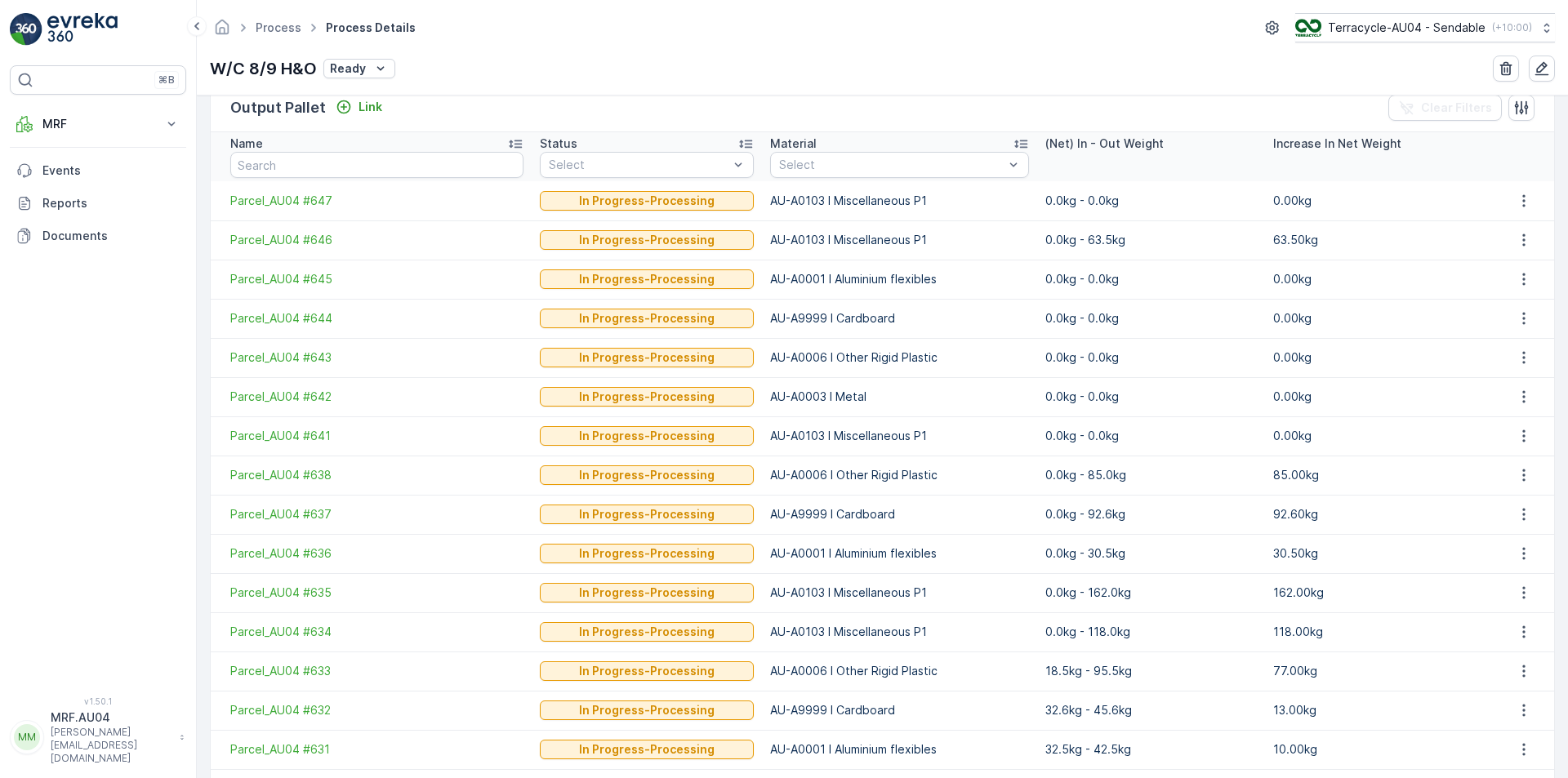
click at [1287, 353] on p "0.00kg" at bounding box center [1378, 357] width 211 height 16
click at [1274, 320] on p "0.00kg" at bounding box center [1378, 318] width 211 height 16
click at [1293, 264] on td "0.00kg" at bounding box center [1378, 279] width 227 height 39
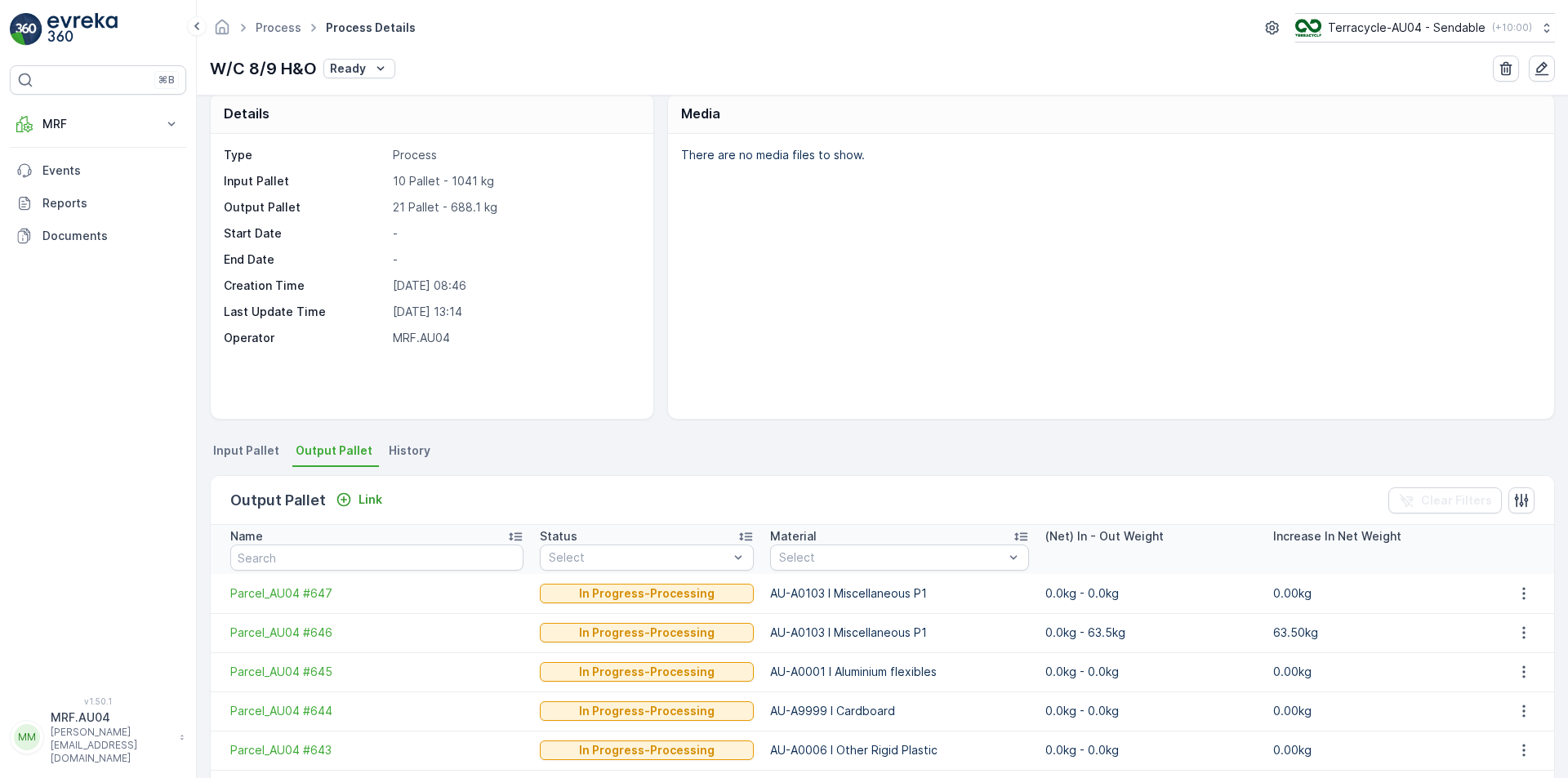
scroll to position [0, 0]
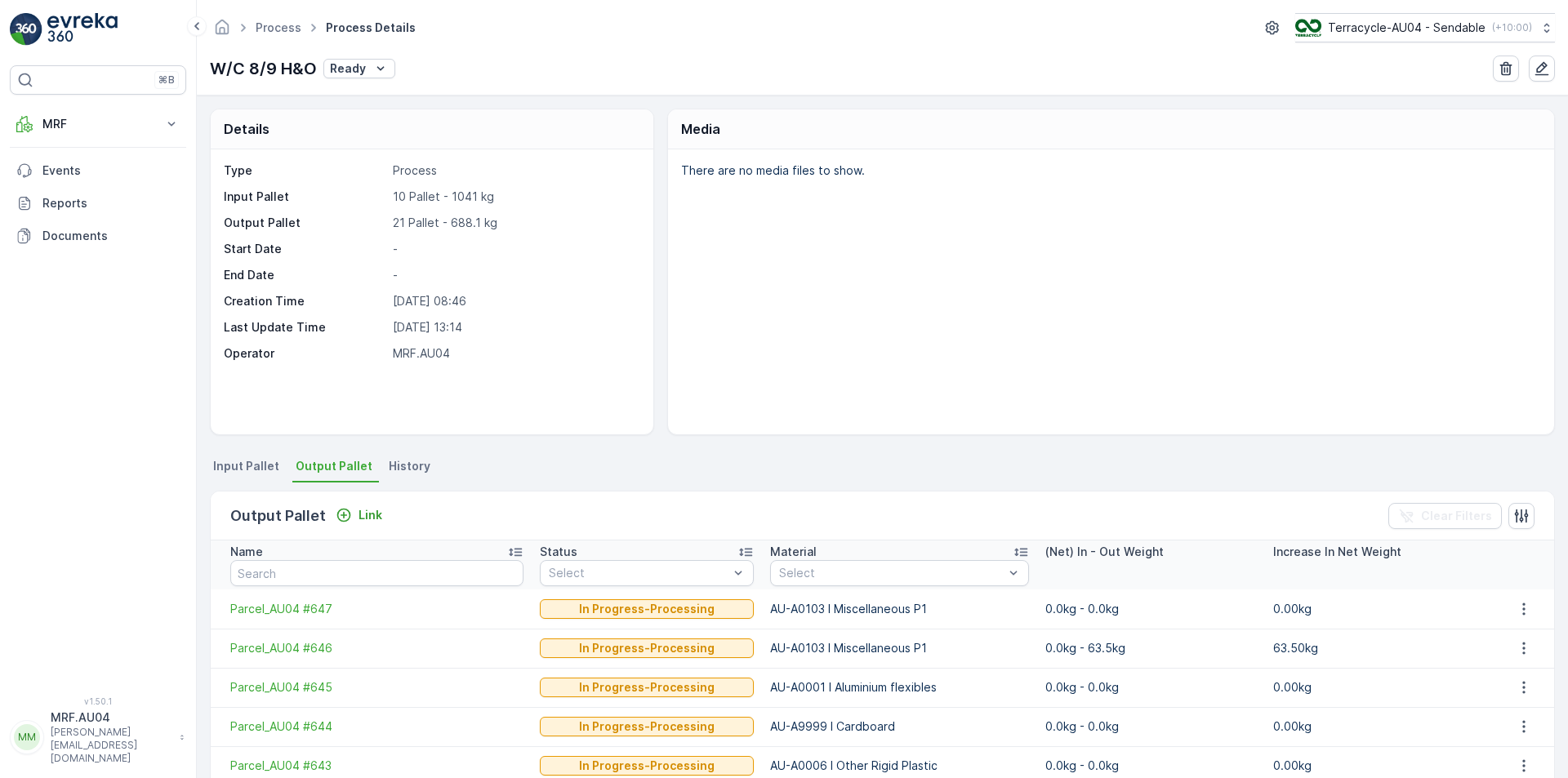
click at [316, 471] on span "Output Pallet" at bounding box center [334, 465] width 77 height 16
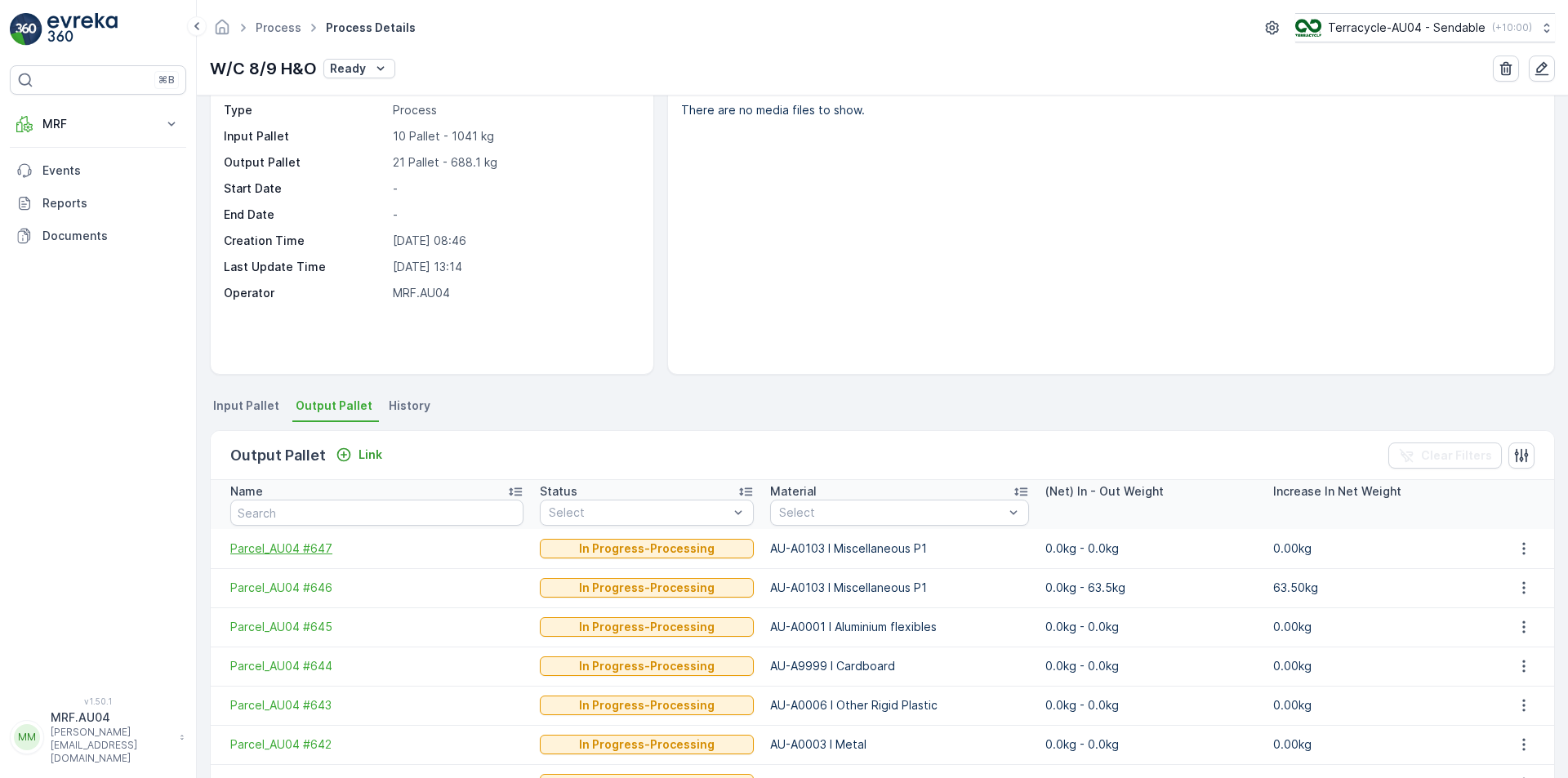
scroll to position [163, 0]
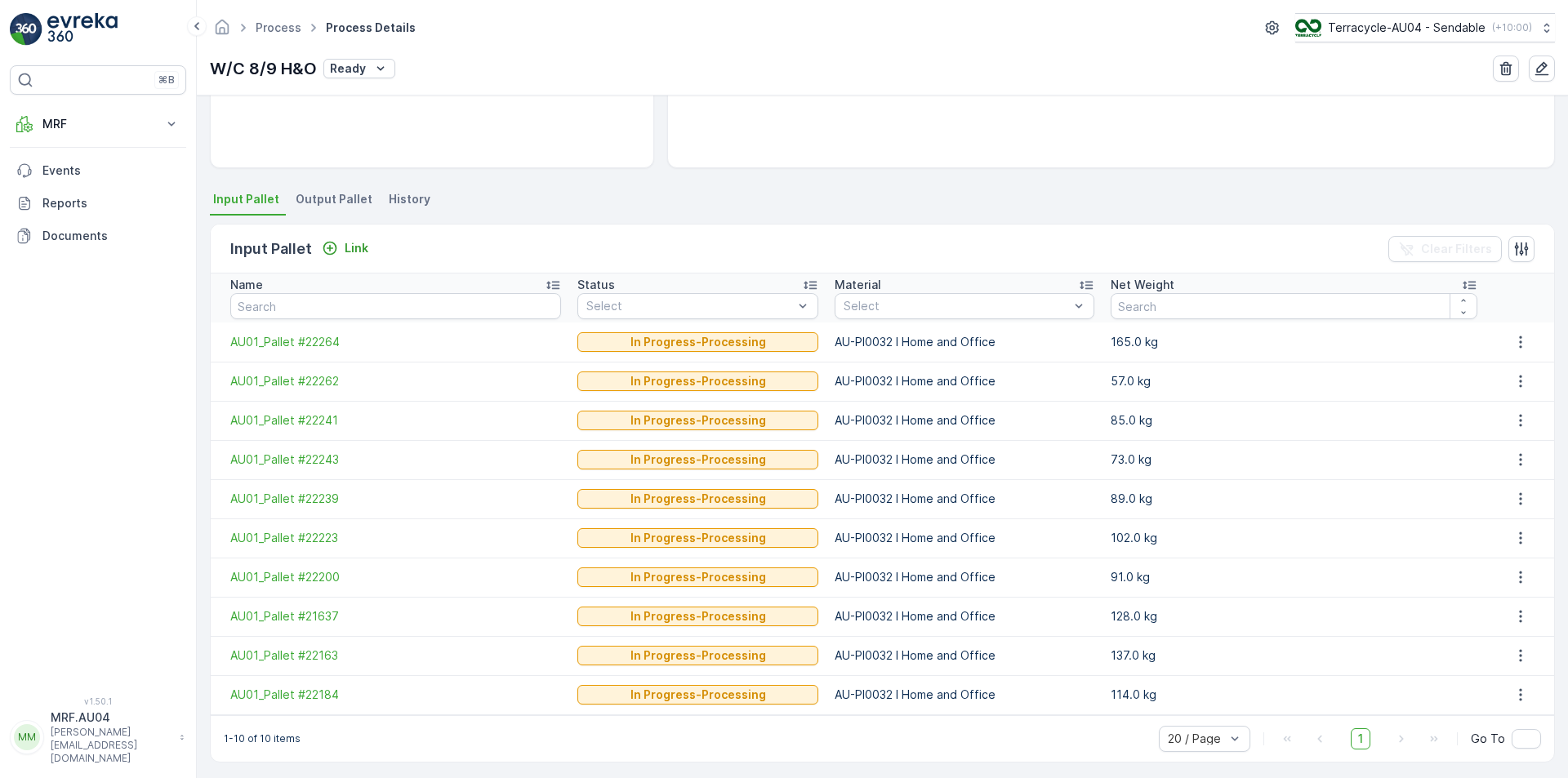
scroll to position [272, 0]
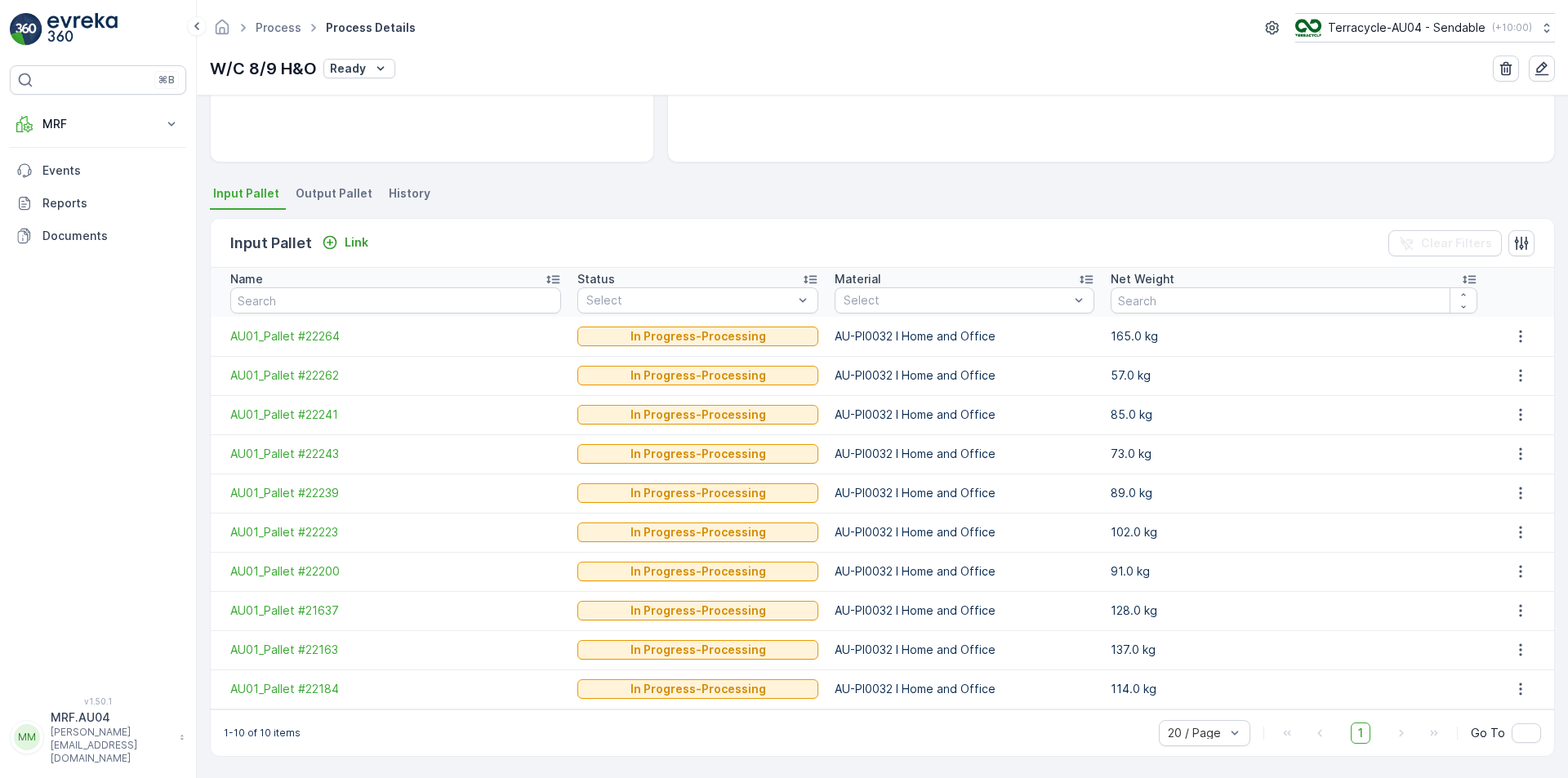
click at [361, 200] on span "Output Pallet" at bounding box center [334, 193] width 77 height 16
